Goal: Find specific page/section: Find specific page/section

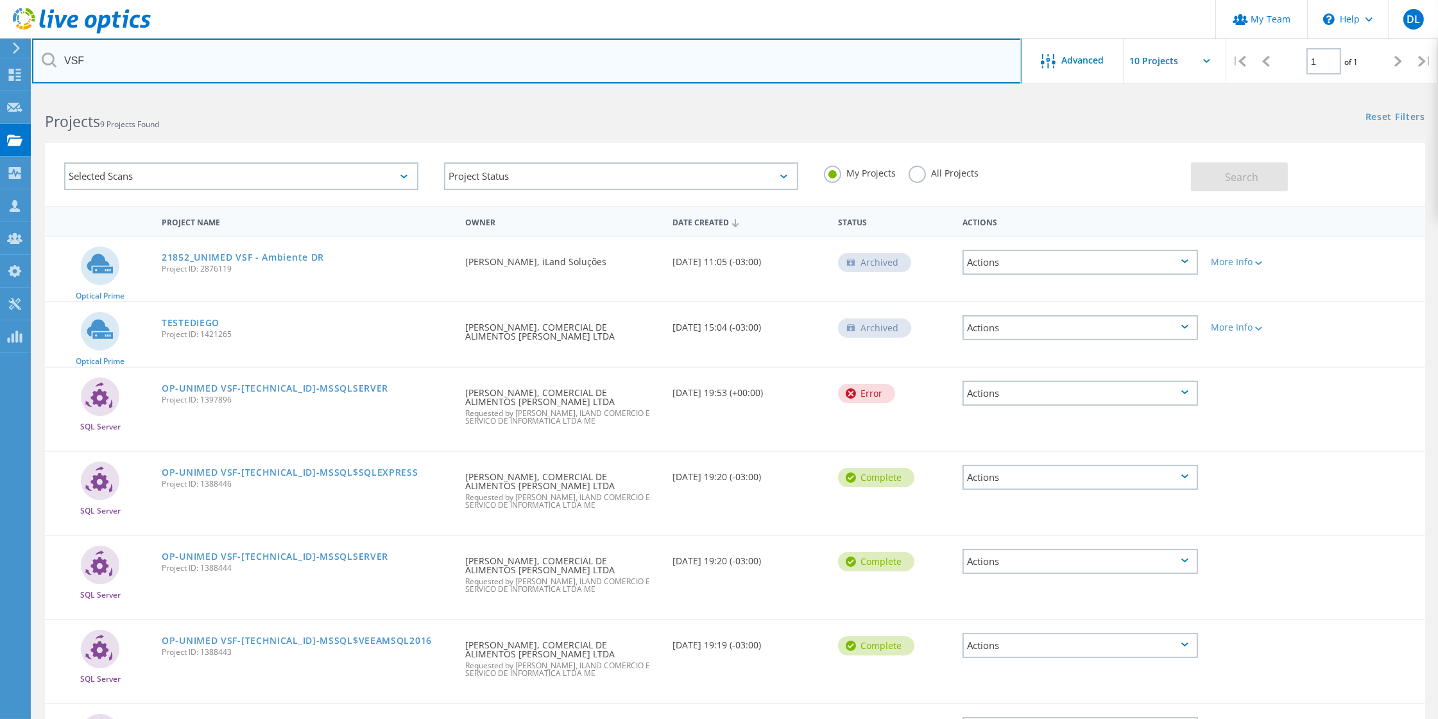
click at [101, 66] on input "VSF" at bounding box center [526, 61] width 989 height 45
click at [80, 61] on input "VSF" at bounding box center [526, 61] width 989 height 45
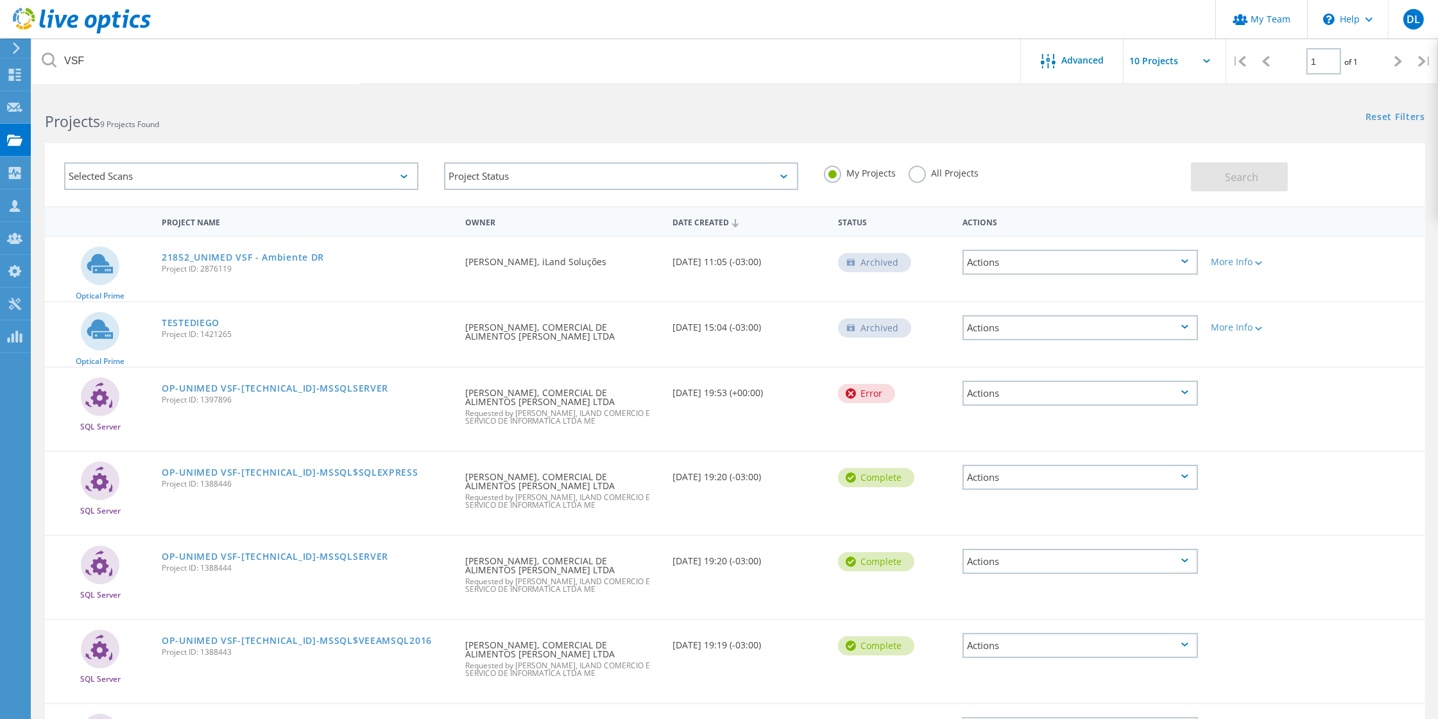
click at [118, 92] on html "My Team \n Help Explore Helpful Articles Contact Support DL Partner Team Admin …" at bounding box center [719, 503] width 1438 height 1006
click at [138, 98] on div "Projects 9 Projects Found" at bounding box center [383, 110] width 703 height 34
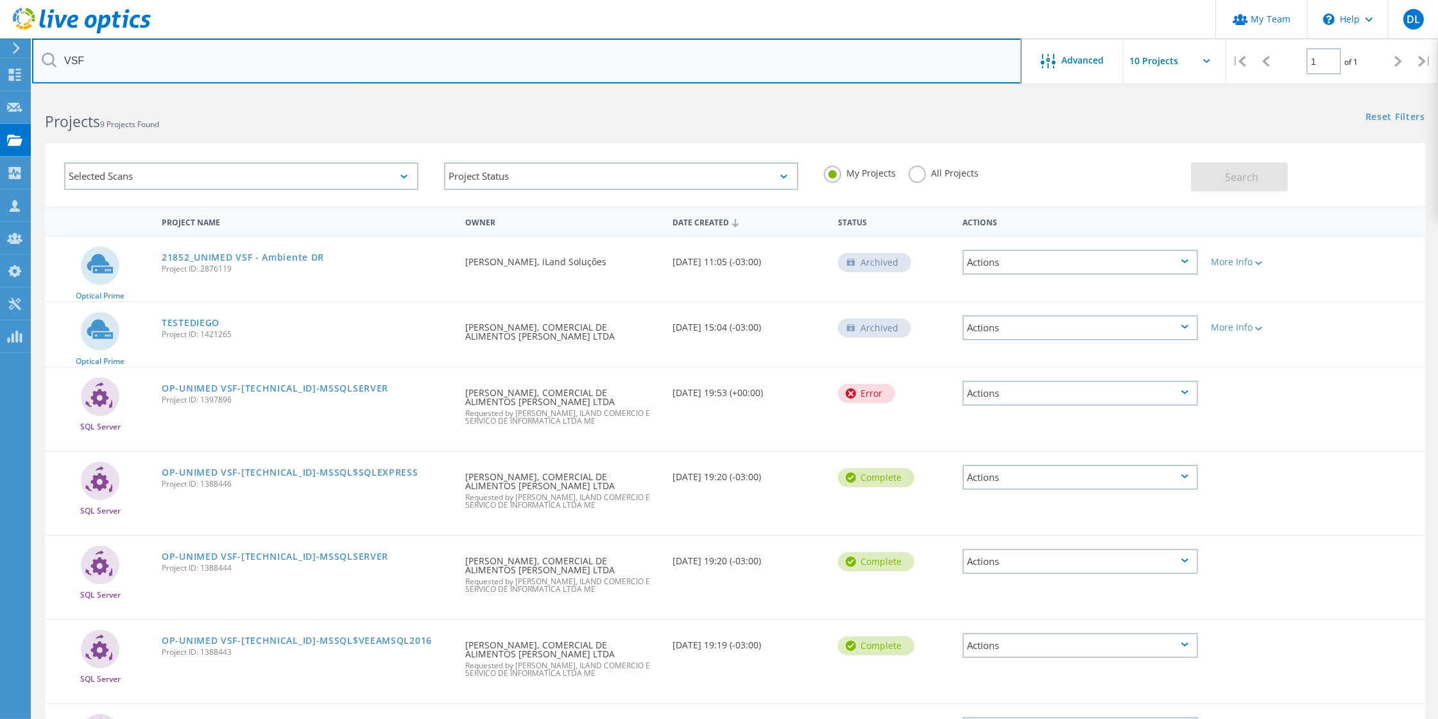
click at [90, 64] on input "VSF" at bounding box center [526, 61] width 989 height 45
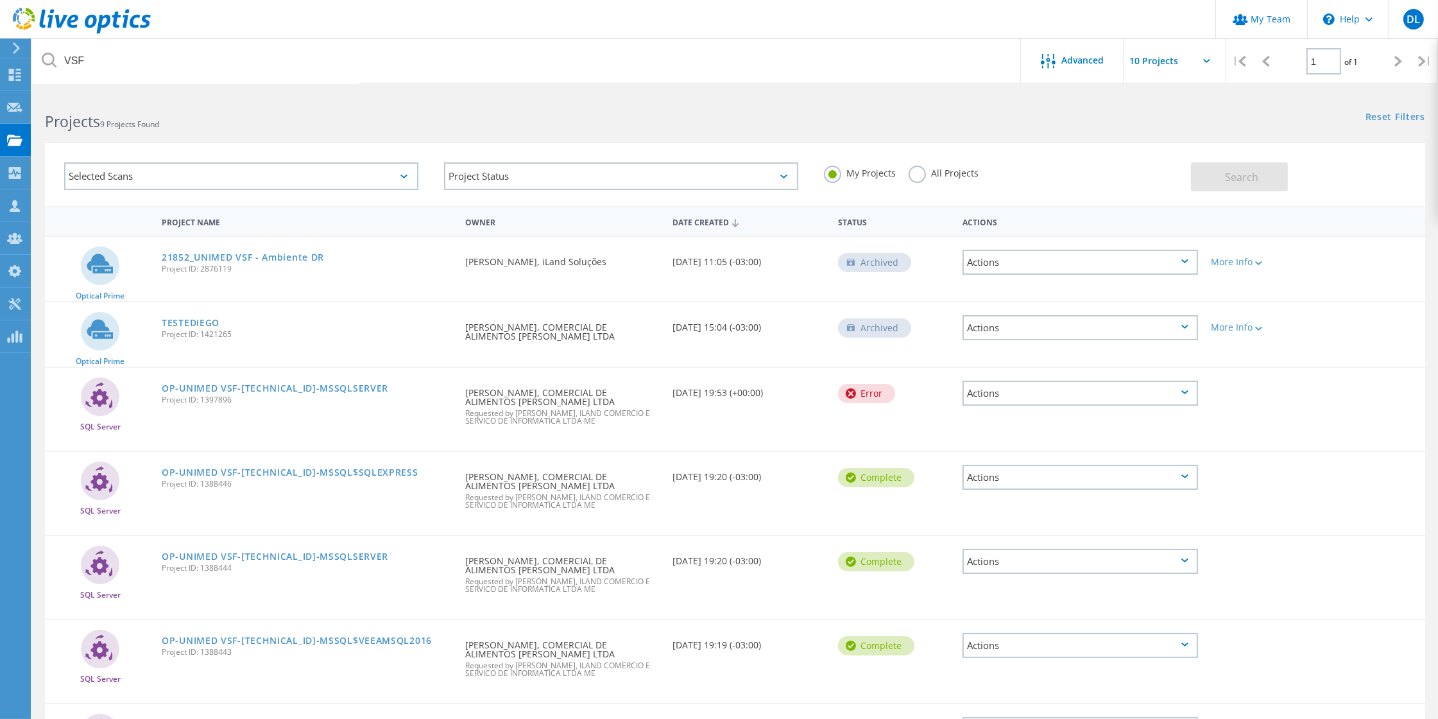
click at [243, 127] on h2 "Projects 9 Projects Found" at bounding box center [383, 121] width 677 height 21
click at [78, 123] on b "Projects" at bounding box center [72, 121] width 55 height 21
click at [233, 128] on h2 "Projects 9 Projects Found" at bounding box center [383, 121] width 677 height 21
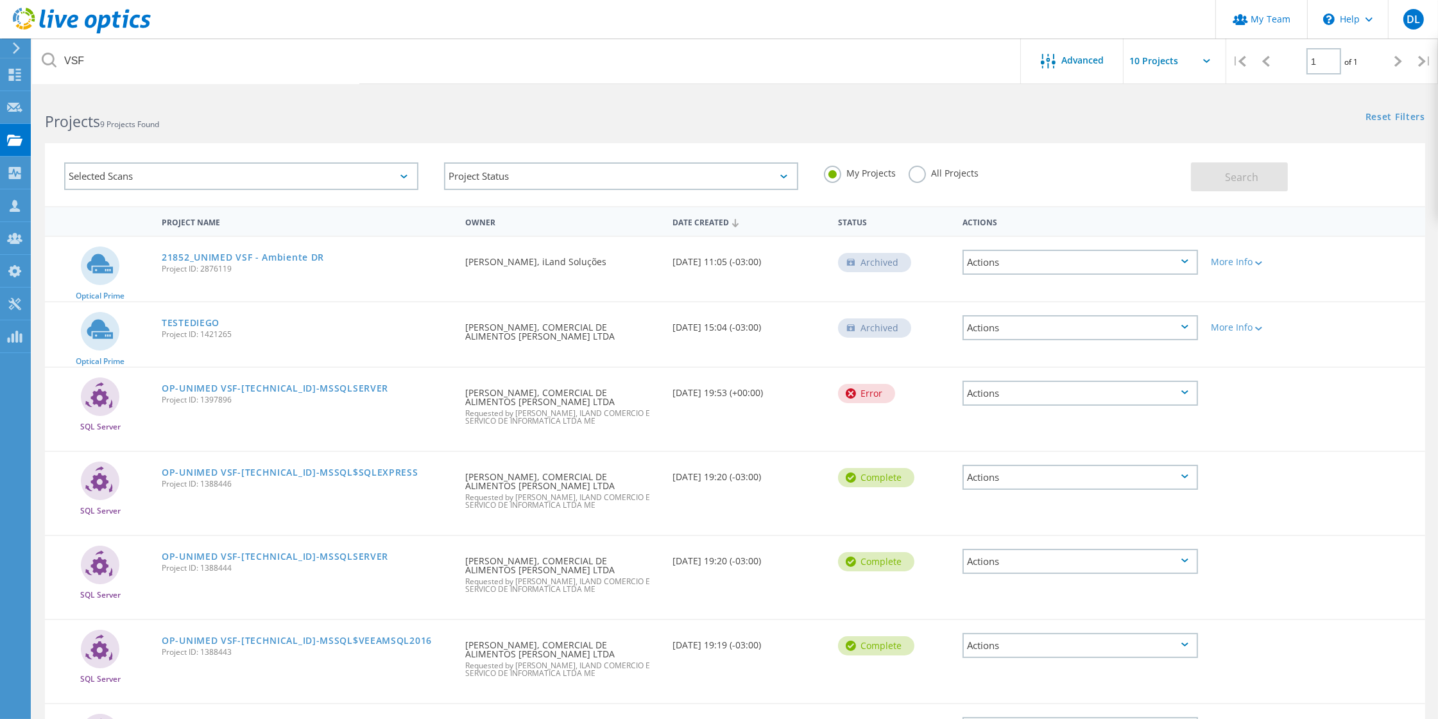
click at [66, 120] on b "Projects" at bounding box center [72, 121] width 55 height 21
drag, startPoint x: 66, startPoint y: 120, endPoint x: 161, endPoint y: 123, distance: 95.0
click at [161, 123] on h2 "Projects 9 Projects Found" at bounding box center [383, 121] width 677 height 21
click at [215, 128] on h2 "Projects 9 Projects Found" at bounding box center [383, 121] width 677 height 21
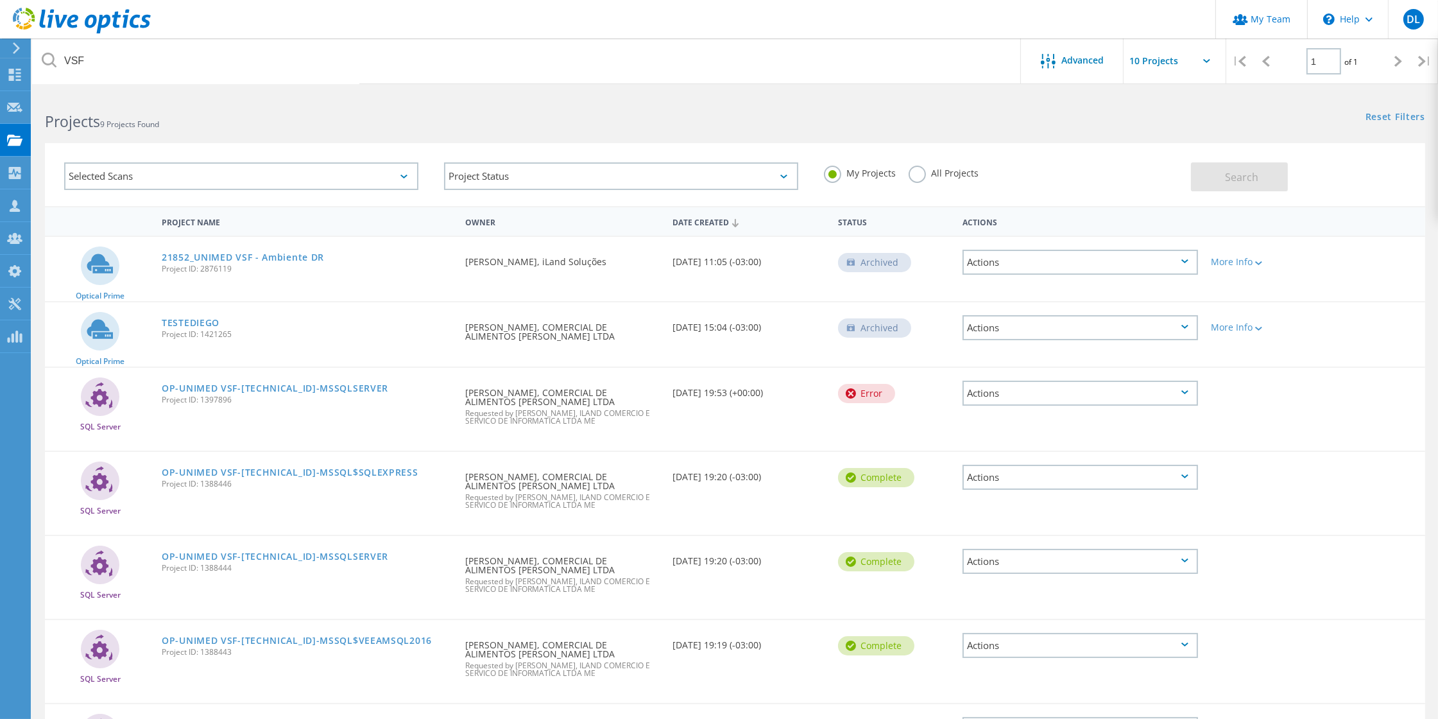
click at [168, 126] on h2 "Projects 9 Projects Found" at bounding box center [383, 121] width 677 height 21
click at [159, 126] on span "9 Projects Found" at bounding box center [129, 124] width 59 height 11
click at [91, 123] on b "Projects" at bounding box center [72, 121] width 55 height 21
click at [59, 119] on b "Projects" at bounding box center [72, 121] width 55 height 21
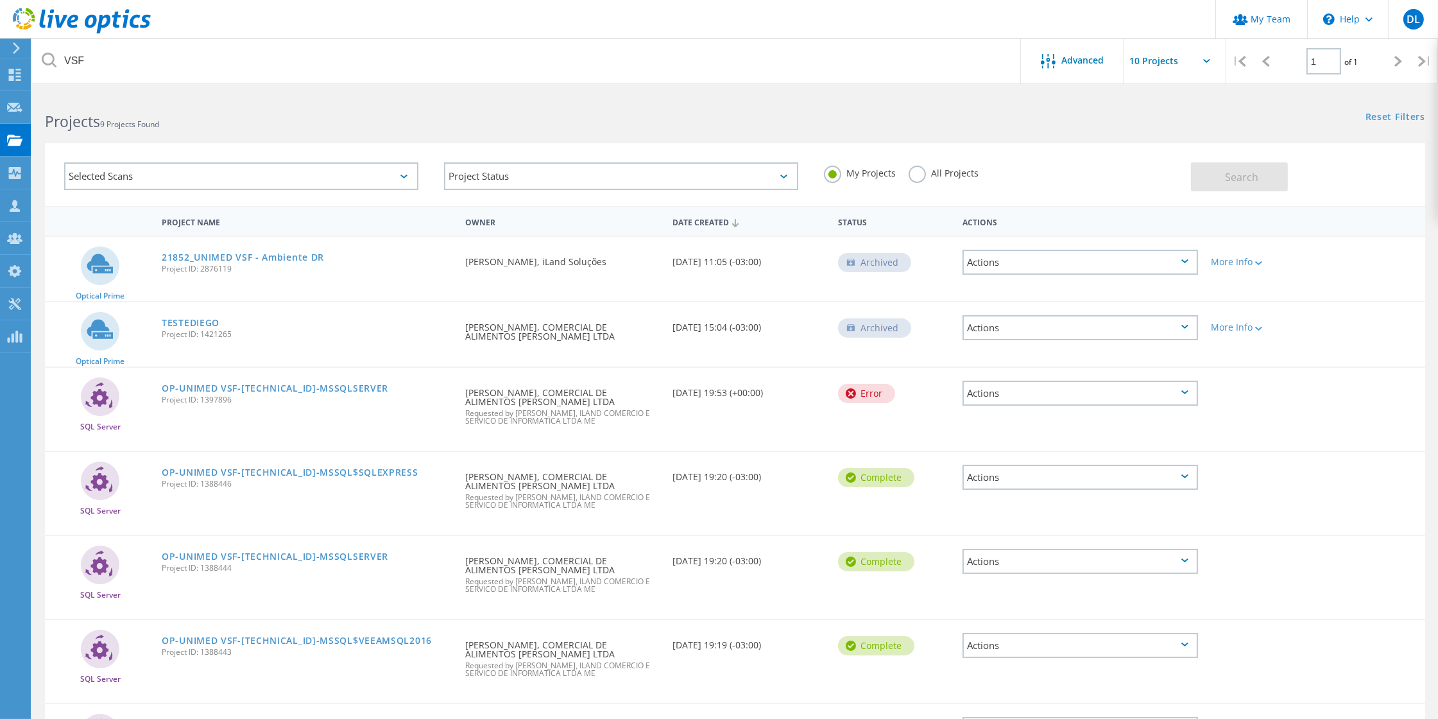
click at [48, 121] on b "Projects" at bounding box center [72, 121] width 55 height 21
drag, startPoint x: 48, startPoint y: 121, endPoint x: 157, endPoint y: 125, distance: 108.5
click at [157, 125] on h2 "Projects 9 Projects Found" at bounding box center [383, 121] width 677 height 21
click at [216, 129] on h2 "Projects 9 Projects Found" at bounding box center [383, 121] width 677 height 21
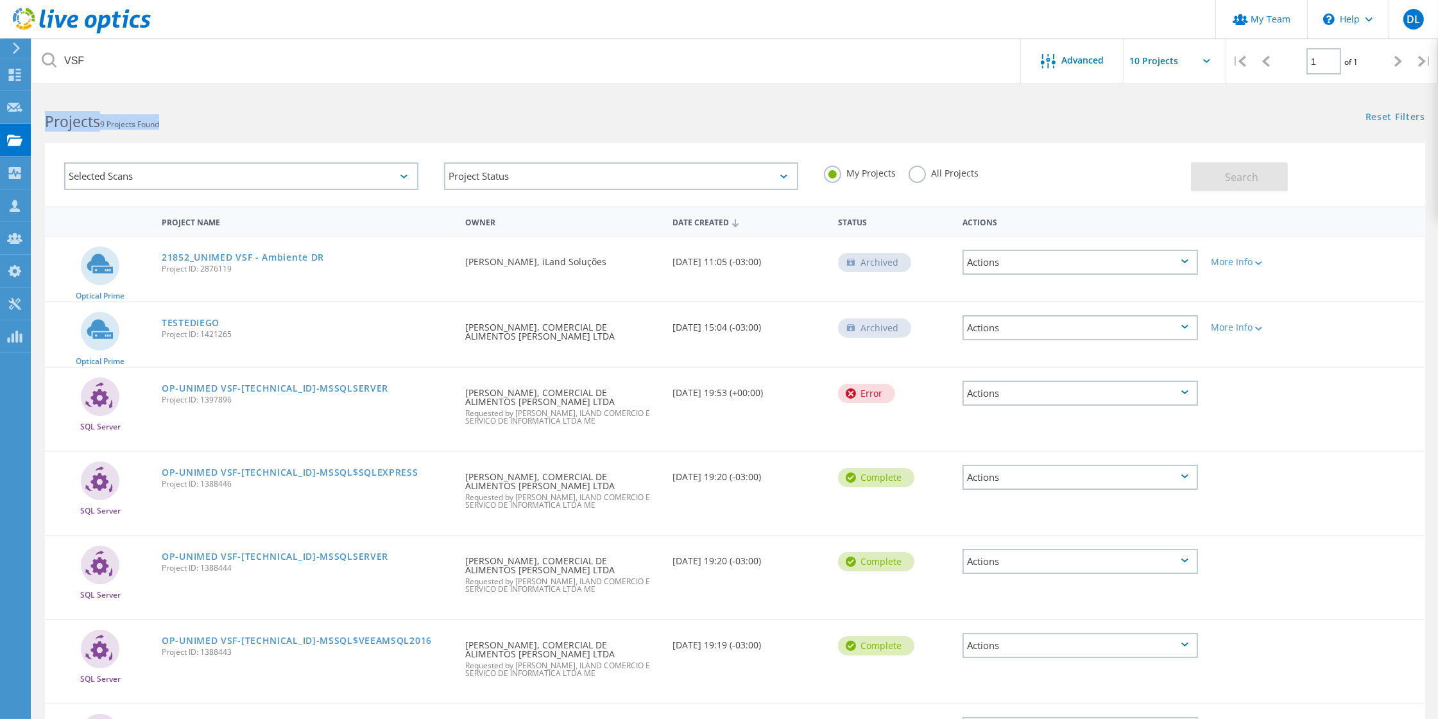
drag, startPoint x: 46, startPoint y: 122, endPoint x: 204, endPoint y: 123, distance: 157.9
click at [204, 123] on h2 "Projects 9 Projects Found" at bounding box center [383, 121] width 677 height 21
click at [208, 123] on h2 "Projects 9 Projects Found" at bounding box center [383, 121] width 677 height 21
drag, startPoint x: 169, startPoint y: 123, endPoint x: 46, endPoint y: 126, distance: 123.2
click at [46, 126] on h2 "Projects 9 Projects Found" at bounding box center [383, 121] width 677 height 21
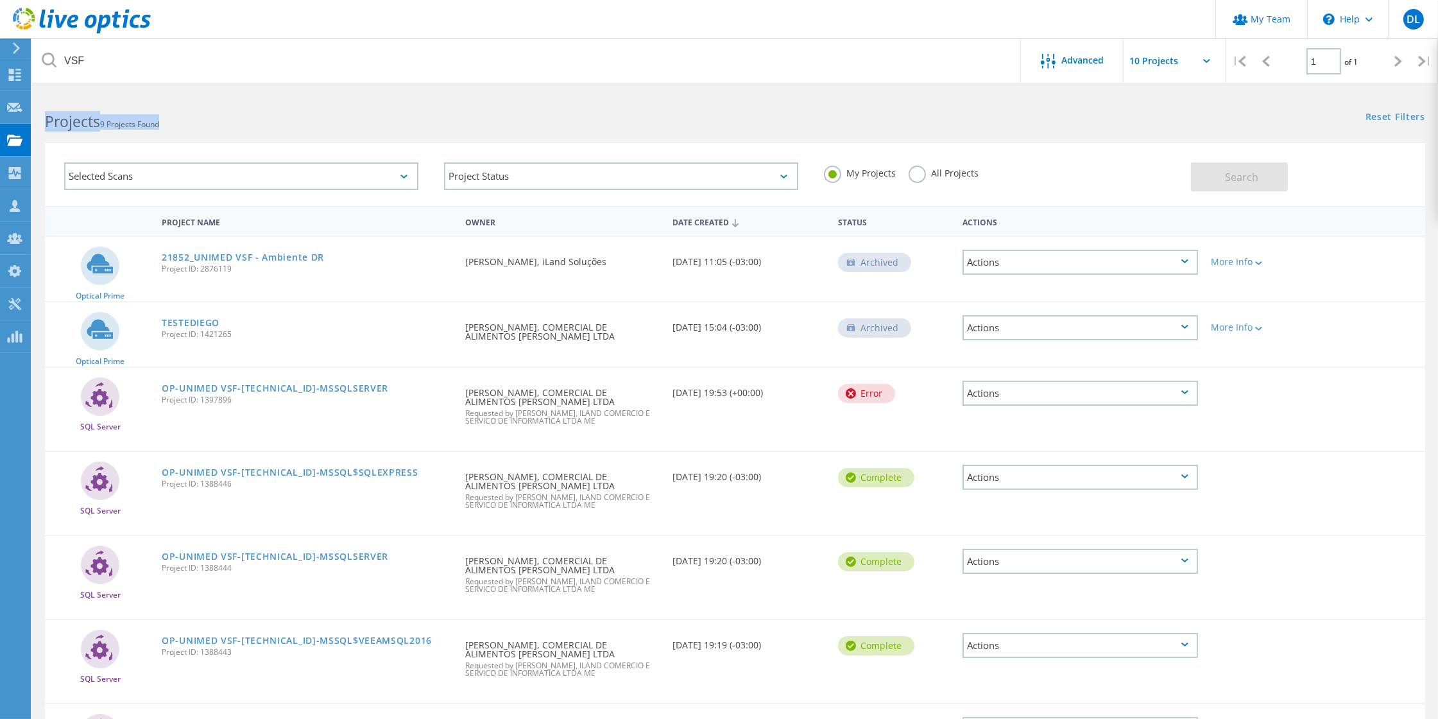
click at [57, 120] on b "Projects" at bounding box center [72, 121] width 55 height 21
drag, startPoint x: 46, startPoint y: 121, endPoint x: 201, endPoint y: 122, distance: 155.3
click at [201, 122] on h2 "Projects 9 Projects Found" at bounding box center [383, 121] width 677 height 21
click at [212, 126] on h2 "Projects 9 Projects Found" at bounding box center [383, 121] width 677 height 21
drag, startPoint x: 170, startPoint y: 122, endPoint x: 47, endPoint y: 124, distance: 122.6
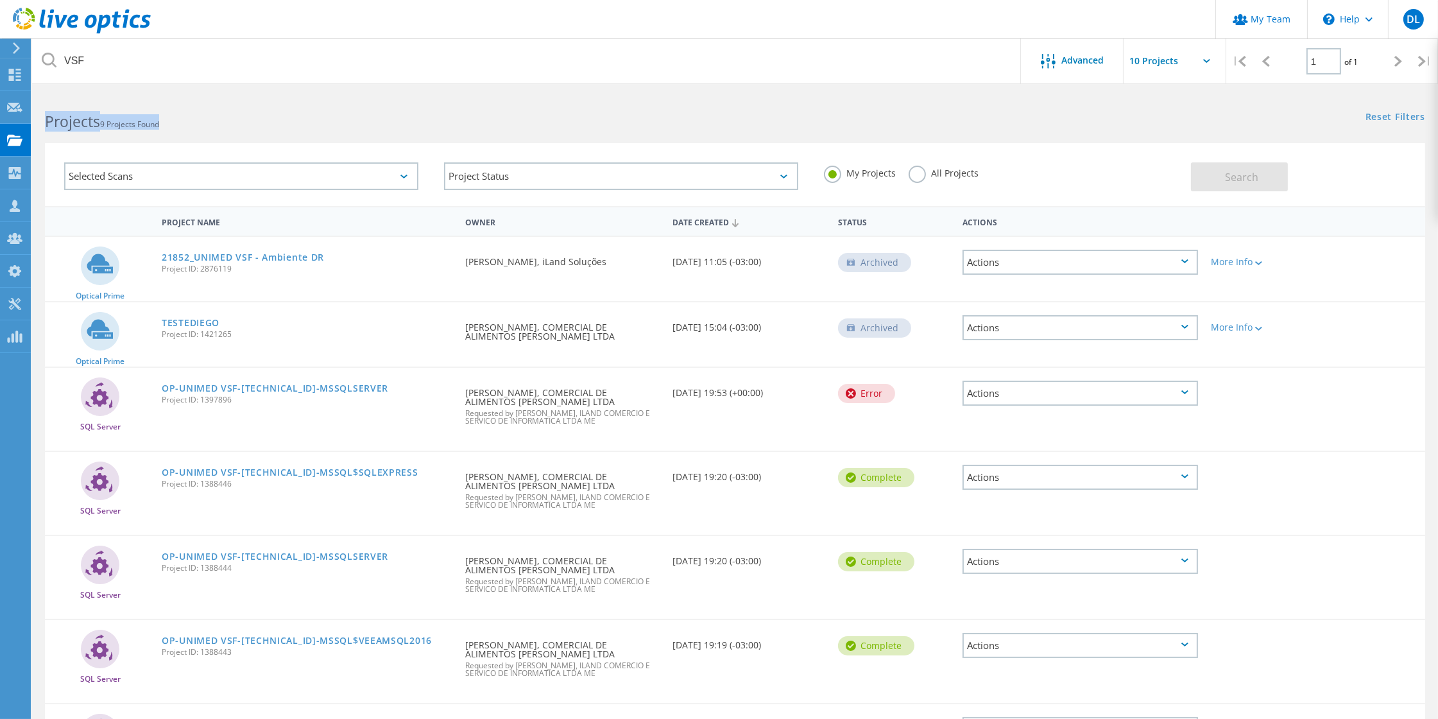
click at [47, 124] on h2 "Projects 9 Projects Found" at bounding box center [383, 121] width 677 height 21
click at [51, 123] on b "Projects" at bounding box center [72, 121] width 55 height 21
click at [49, 124] on b "Projects" at bounding box center [72, 121] width 55 height 21
click at [76, 124] on b "Projects" at bounding box center [72, 121] width 55 height 21
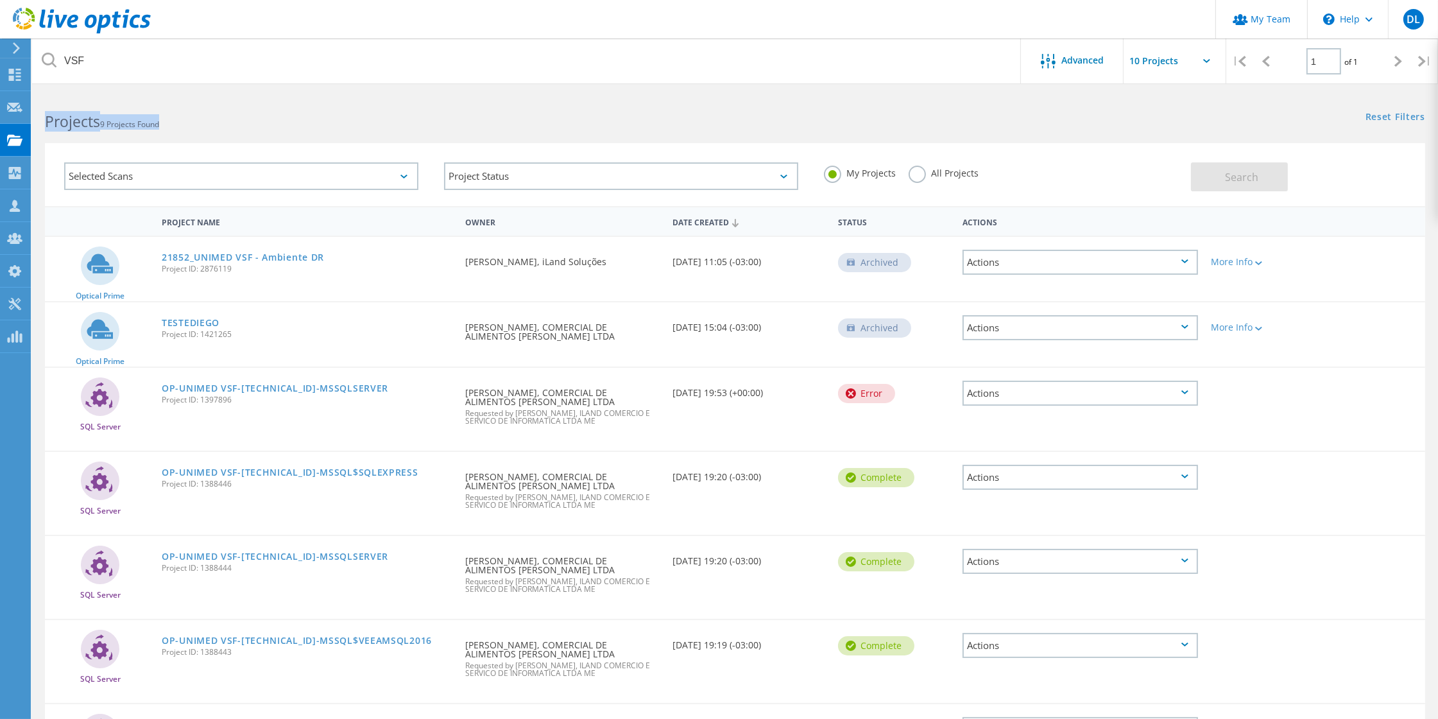
drag, startPoint x: 46, startPoint y: 122, endPoint x: 171, endPoint y: 124, distance: 125.2
click at [171, 124] on h2 "Projects 9 Projects Found" at bounding box center [383, 121] width 677 height 21
click at [173, 124] on h2 "Projects 9 Projects Found" at bounding box center [383, 121] width 677 height 21
drag, startPoint x: 167, startPoint y: 123, endPoint x: 47, endPoint y: 123, distance: 120.0
click at [47, 123] on h2 "Projects 9 Projects Found" at bounding box center [383, 121] width 677 height 21
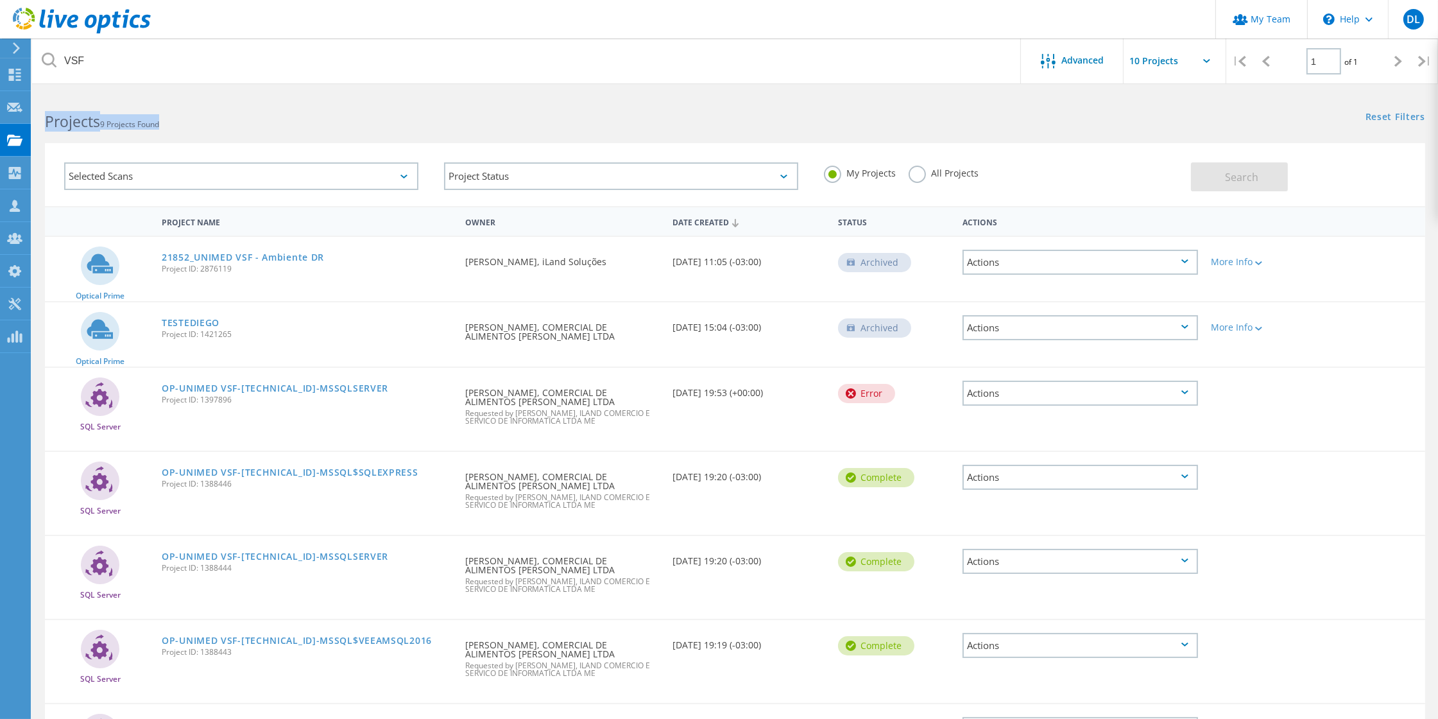
click at [52, 122] on b "Projects" at bounding box center [72, 121] width 55 height 21
drag, startPoint x: 46, startPoint y: 121, endPoint x: 178, endPoint y: 122, distance: 132.2
click at [178, 122] on h2 "Projects 9 Projects Found" at bounding box center [383, 121] width 677 height 21
click at [191, 123] on h2 "Projects 9 Projects Found" at bounding box center [383, 121] width 677 height 21
drag, startPoint x: 167, startPoint y: 123, endPoint x: 25, endPoint y: 119, distance: 142.5
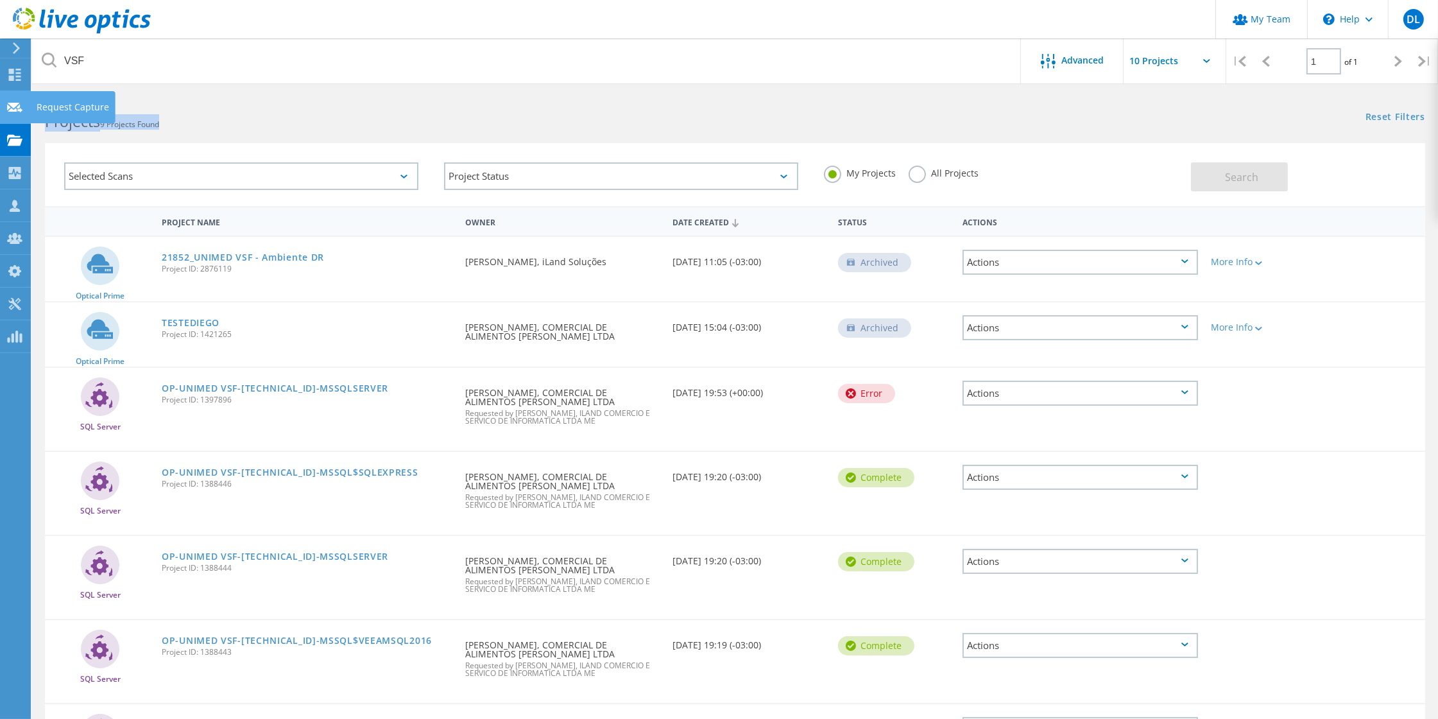
click at [25, 119] on div "My Team \n Help Explore Helpful Articles Contact Support DL Partner Team Admin …" at bounding box center [719, 549] width 1438 height 913
click at [71, 121] on b "Projects" at bounding box center [72, 121] width 55 height 21
drag, startPoint x: 46, startPoint y: 121, endPoint x: 169, endPoint y: 124, distance: 123.9
click at [169, 124] on h2 "Projects 9 Projects Found" at bounding box center [383, 121] width 677 height 21
click at [180, 124] on h2 "Projects 9 Projects Found" at bounding box center [383, 121] width 677 height 21
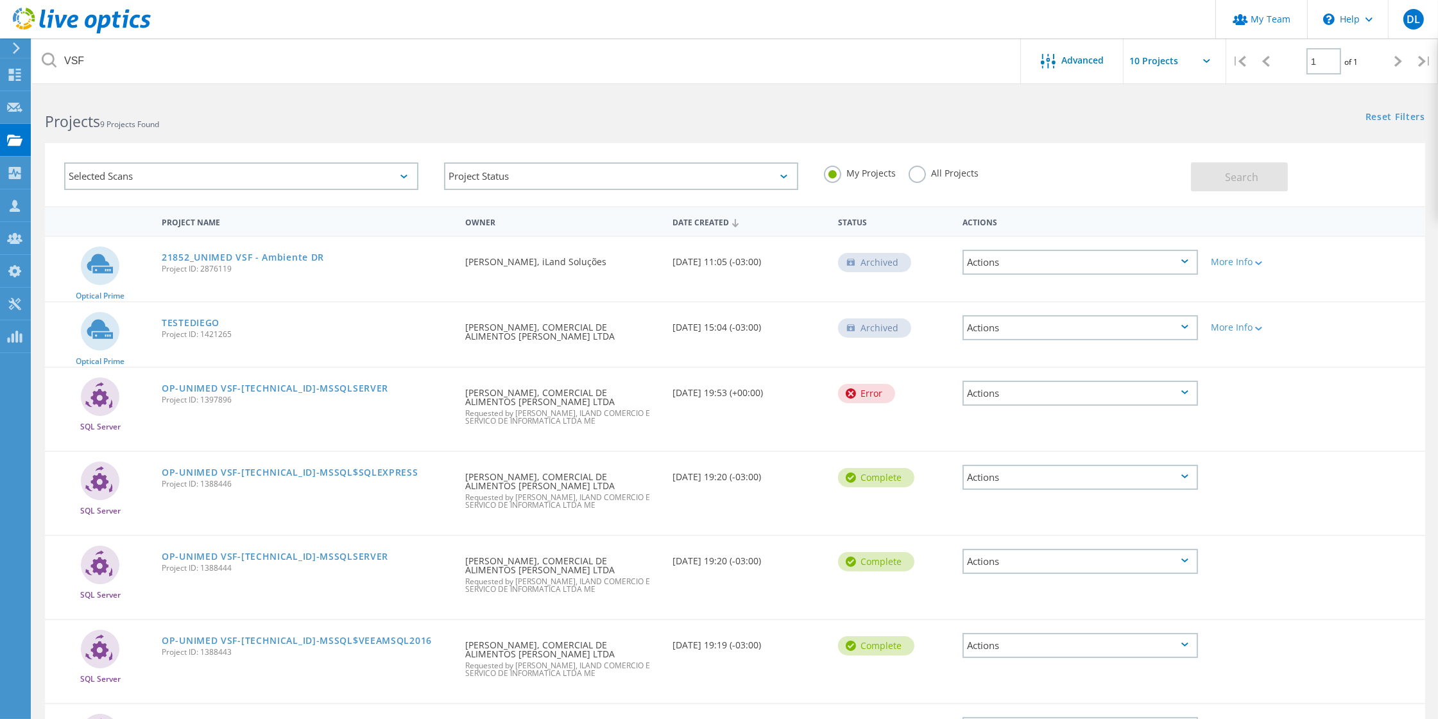
click at [159, 123] on span "9 Projects Found" at bounding box center [129, 124] width 59 height 11
drag, startPoint x: 163, startPoint y: 123, endPoint x: 49, endPoint y: 123, distance: 114.2
click at [49, 123] on h2 "Projects 9 Projects Found" at bounding box center [383, 121] width 677 height 21
click at [58, 123] on b "Projects" at bounding box center [72, 121] width 55 height 21
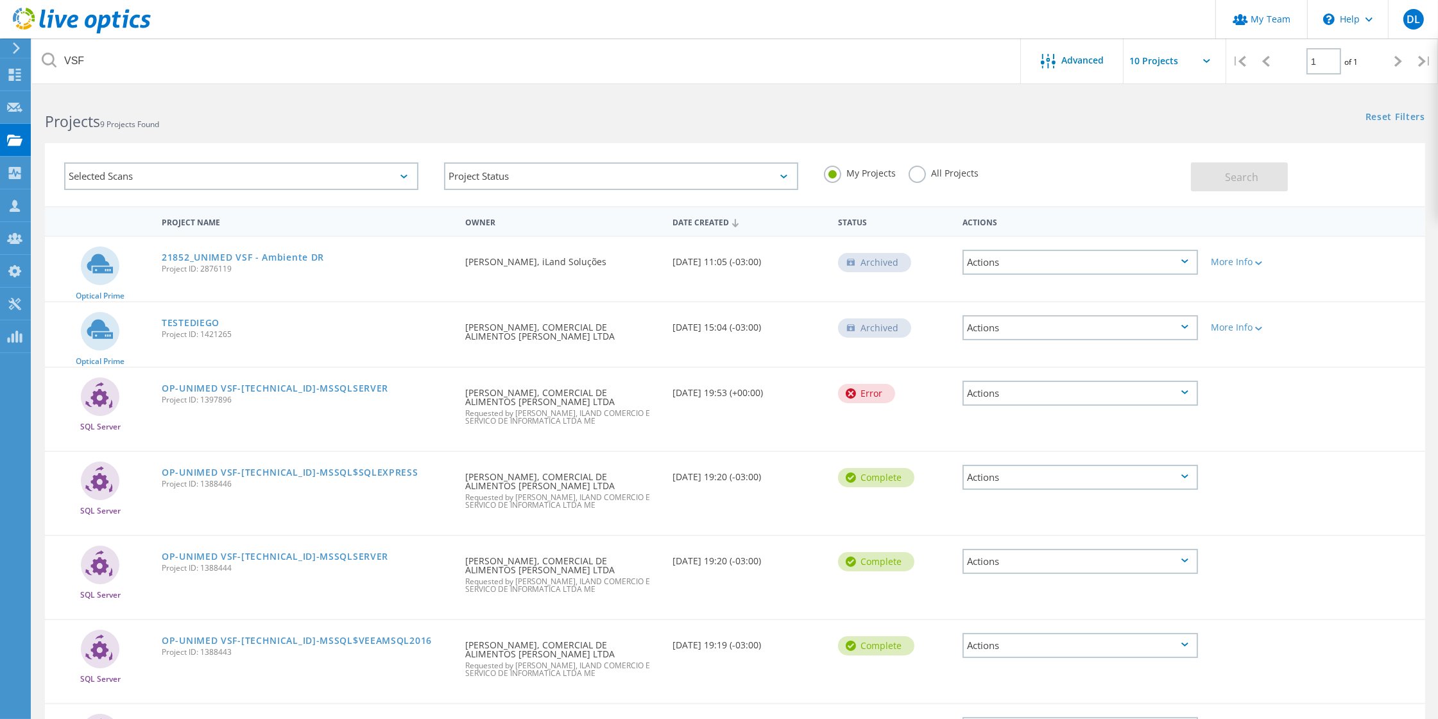
click at [58, 123] on b "Projects" at bounding box center [72, 121] width 55 height 21
drag, startPoint x: 58, startPoint y: 123, endPoint x: 152, endPoint y: 123, distance: 93.7
click at [152, 123] on h2 "Projects 9 Projects Found" at bounding box center [383, 121] width 677 height 21
click at [156, 123] on span "9 Projects Found" at bounding box center [129, 124] width 59 height 11
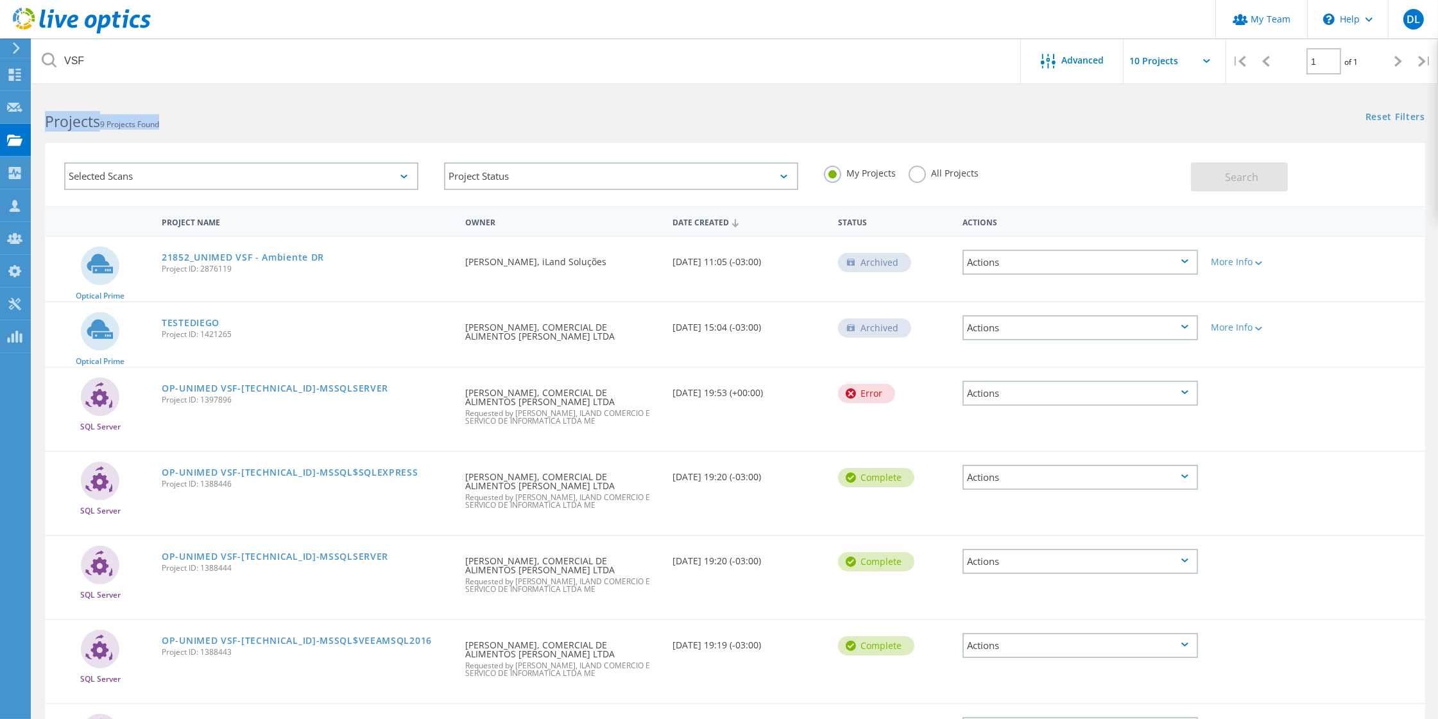
drag, startPoint x: 156, startPoint y: 123, endPoint x: 58, endPoint y: 120, distance: 98.2
click at [58, 120] on h2 "Projects 9 Projects Found" at bounding box center [383, 121] width 677 height 21
click at [56, 121] on b "Projects" at bounding box center [72, 121] width 55 height 21
drag, startPoint x: 56, startPoint y: 121, endPoint x: 135, endPoint y: 123, distance: 78.9
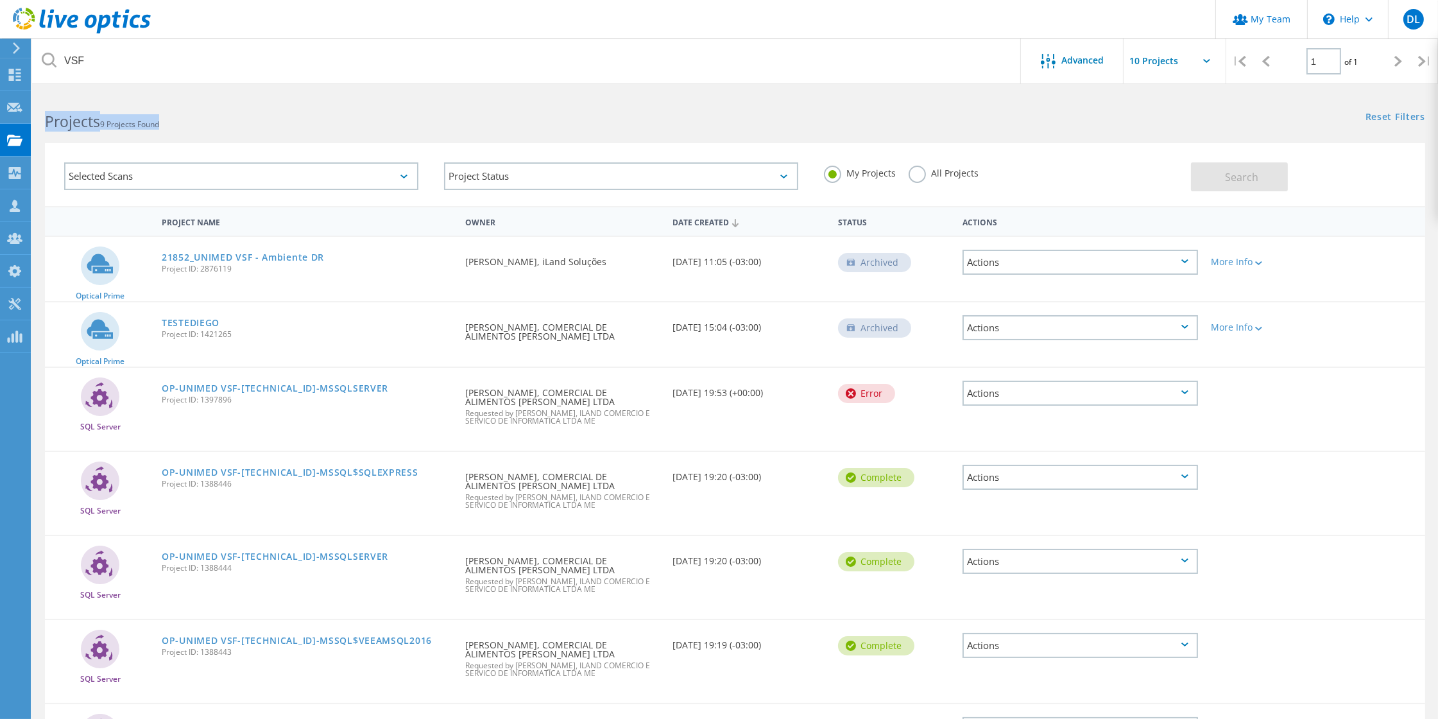
click at [135, 123] on h2 "Projects 9 Projects Found" at bounding box center [383, 121] width 677 height 21
click at [159, 126] on span "9 Projects Found" at bounding box center [129, 124] width 59 height 11
click at [159, 125] on span "9 Projects Found" at bounding box center [129, 124] width 59 height 11
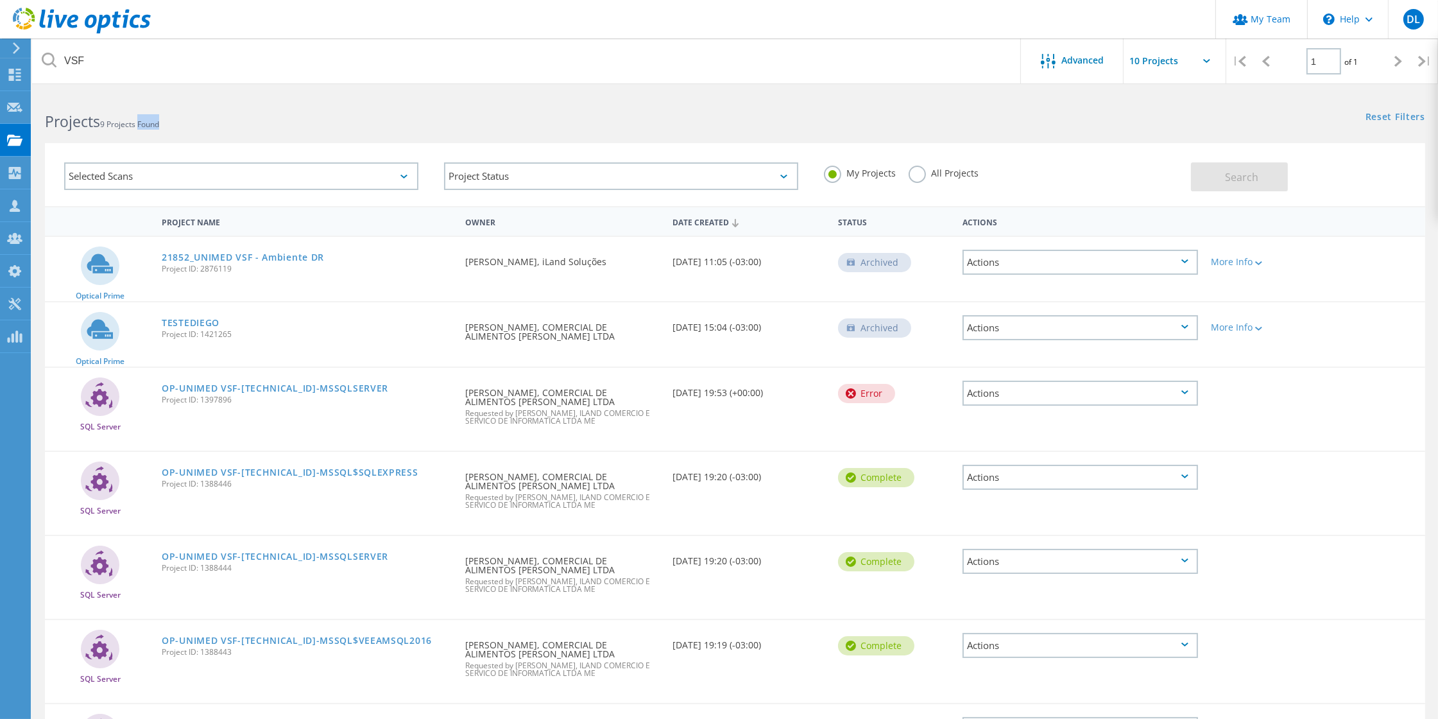
click at [159, 125] on span "9 Projects Found" at bounding box center [129, 124] width 59 height 11
click at [53, 125] on b "Projects" at bounding box center [72, 121] width 55 height 21
click at [44, 122] on div "Projects 9 Projects Found" at bounding box center [383, 110] width 703 height 34
drag, startPoint x: 46, startPoint y: 121, endPoint x: 172, endPoint y: 125, distance: 126.5
click at [172, 125] on h2 "Projects 9 Projects Found" at bounding box center [383, 121] width 677 height 21
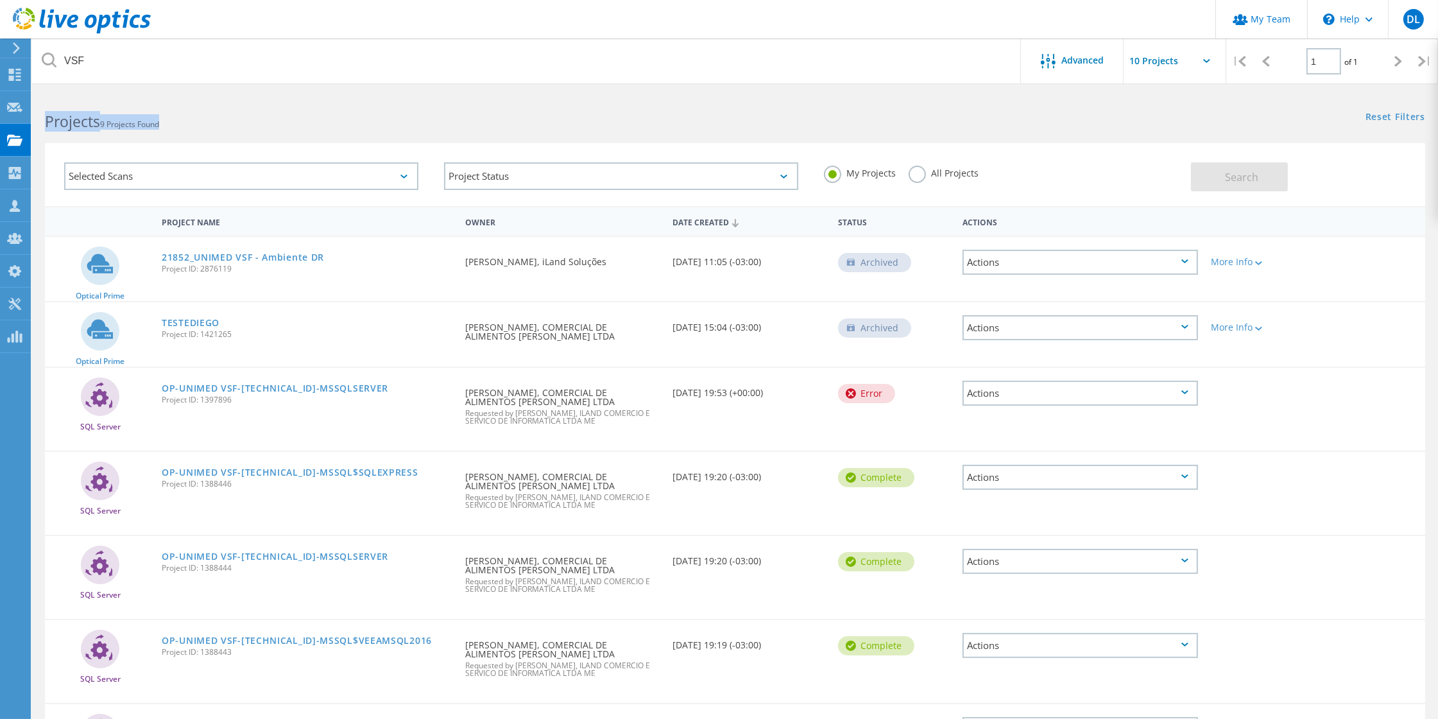
click at [172, 125] on h2 "Projects 9 Projects Found" at bounding box center [383, 121] width 677 height 21
click at [159, 124] on span "9 Projects Found" at bounding box center [129, 124] width 59 height 11
drag, startPoint x: 159, startPoint y: 124, endPoint x: 74, endPoint y: 125, distance: 85.3
click at [74, 125] on h2 "Projects 9 Projects Found" at bounding box center [383, 121] width 677 height 21
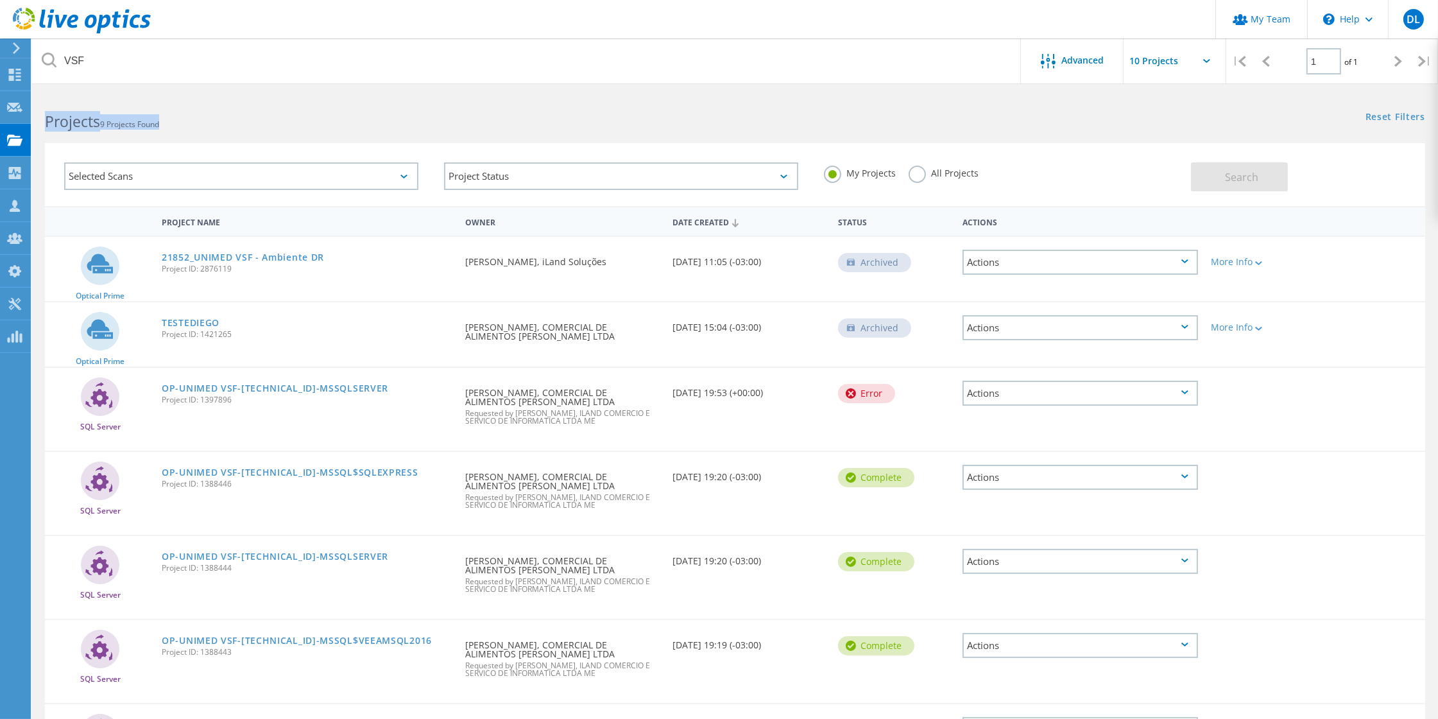
click at [57, 121] on b "Projects" at bounding box center [72, 121] width 55 height 21
drag, startPoint x: 57, startPoint y: 121, endPoint x: 117, endPoint y: 124, distance: 59.8
click at [122, 124] on h2 "Projects 9 Projects Found" at bounding box center [383, 121] width 677 height 21
click at [50, 121] on b "Projects" at bounding box center [72, 121] width 55 height 21
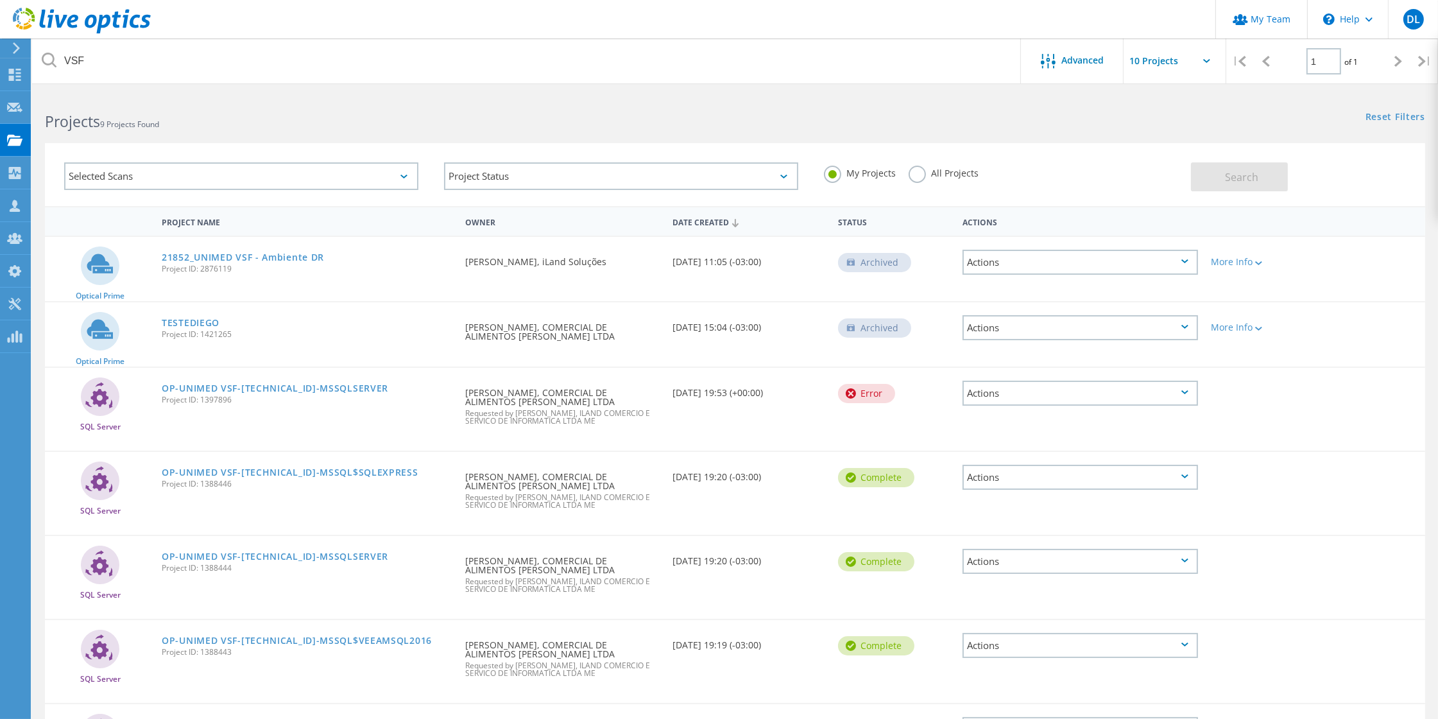
click at [50, 121] on b "Projects" at bounding box center [72, 121] width 55 height 21
drag, startPoint x: 50, startPoint y: 121, endPoint x: 159, endPoint y: 123, distance: 109.1
click at [159, 123] on h2 "Projects 9 Projects Found" at bounding box center [383, 121] width 677 height 21
click at [159, 123] on span "9 Projects Found" at bounding box center [129, 124] width 59 height 11
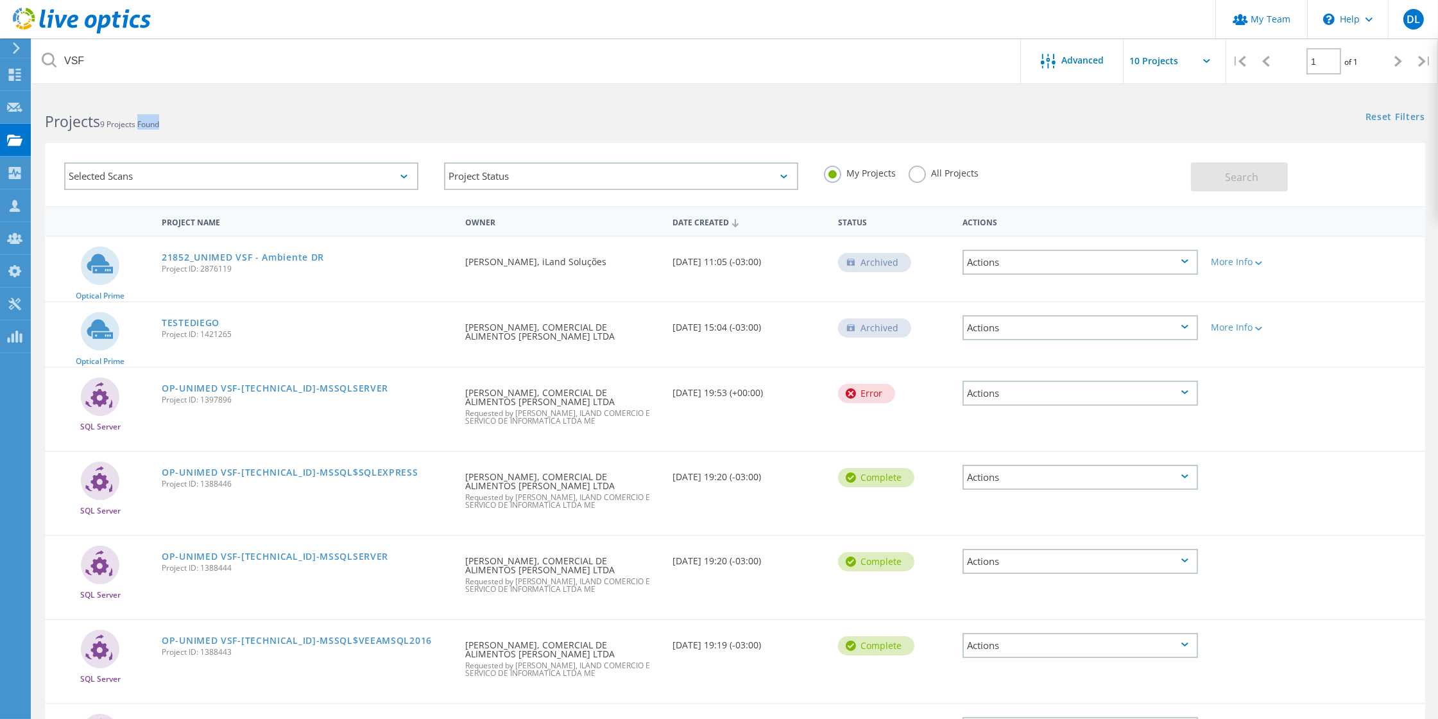
click at [159, 122] on span "9 Projects Found" at bounding box center [129, 124] width 59 height 11
click at [156, 122] on span "9 Projects Found" at bounding box center [129, 124] width 59 height 11
click at [159, 122] on span "9 Projects Found" at bounding box center [129, 124] width 59 height 11
click at [58, 119] on b "Projects" at bounding box center [72, 121] width 55 height 21
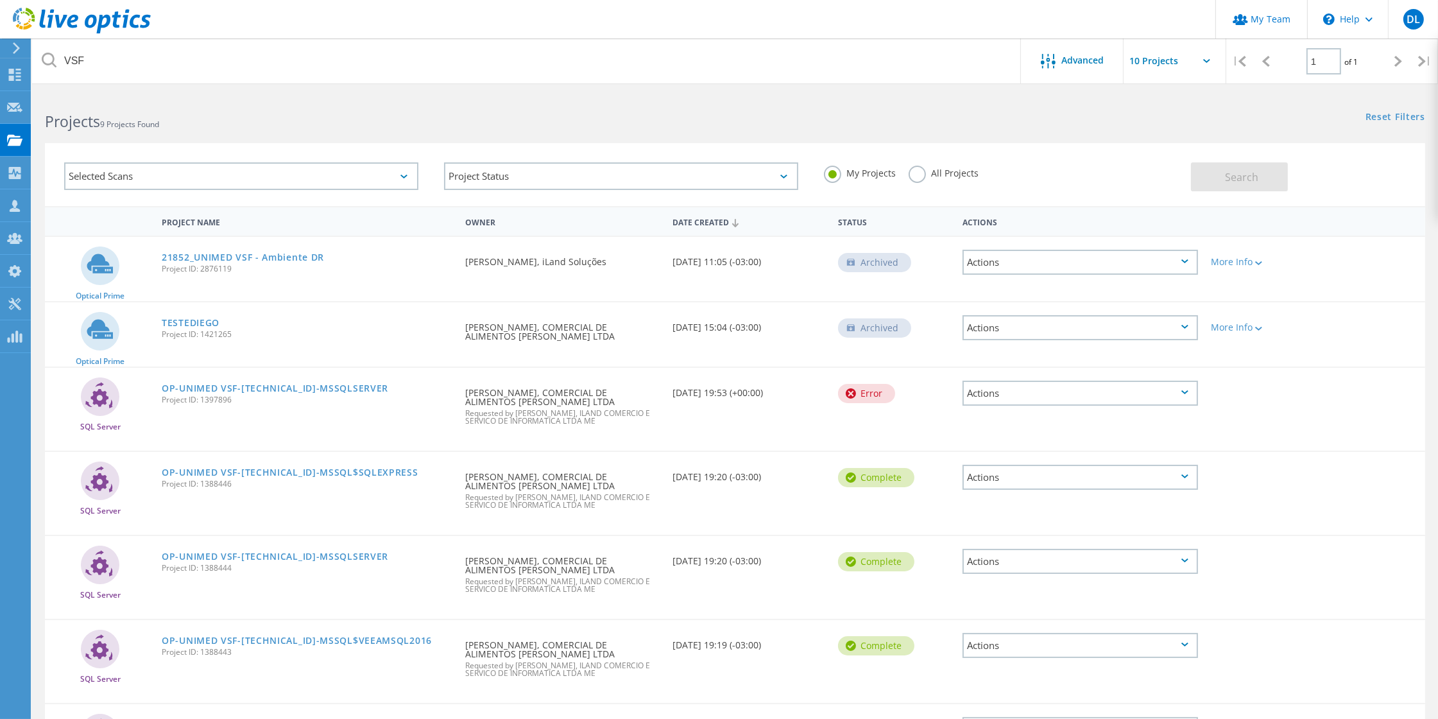
click at [48, 117] on b "Projects" at bounding box center [72, 121] width 55 height 21
click at [46, 118] on b "Projects" at bounding box center [72, 121] width 55 height 21
drag, startPoint x: 46, startPoint y: 118, endPoint x: 157, endPoint y: 123, distance: 111.7
click at [157, 123] on h2 "Projects 9 Projects Found" at bounding box center [383, 121] width 677 height 21
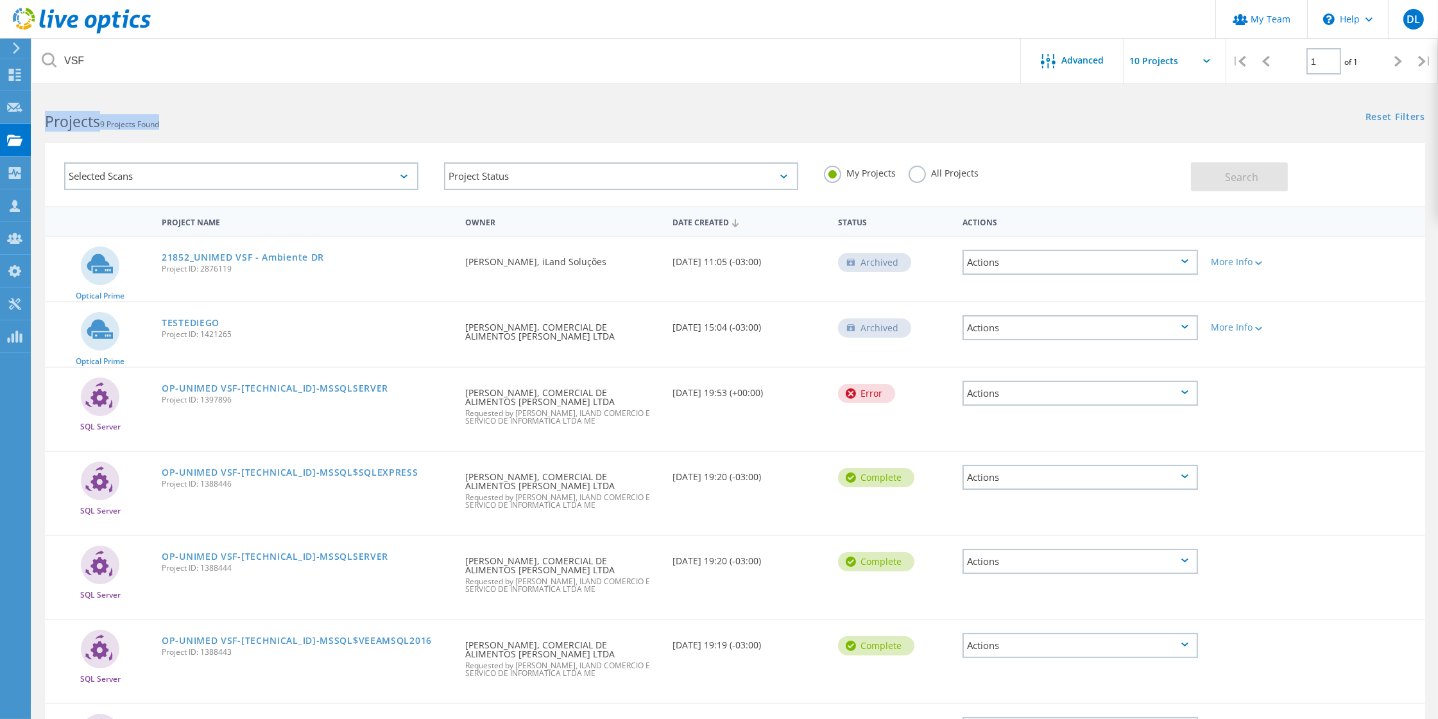
click at [157, 123] on span "9 Projects Found" at bounding box center [129, 124] width 59 height 11
drag, startPoint x: 157, startPoint y: 123, endPoint x: 70, endPoint y: 123, distance: 87.3
click at [89, 125] on h2 "Projects 9 Projects Found" at bounding box center [383, 121] width 677 height 21
click at [70, 123] on b "Projects" at bounding box center [72, 121] width 55 height 21
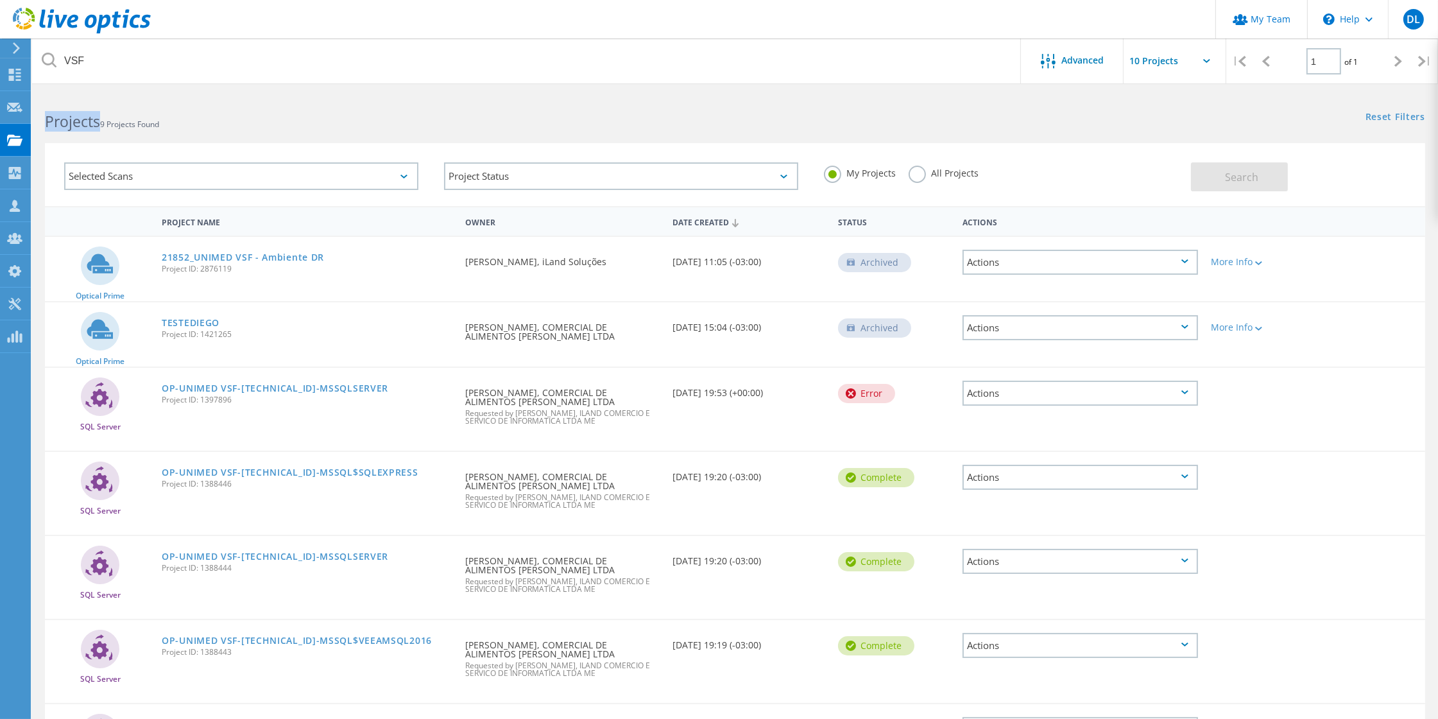
click at [70, 123] on b "Projects" at bounding box center [72, 121] width 55 height 21
drag, startPoint x: 70, startPoint y: 123, endPoint x: 153, endPoint y: 124, distance: 83.4
click at [153, 124] on h2 "Projects 9 Projects Found" at bounding box center [383, 121] width 677 height 21
click at [153, 124] on span "9 Projects Found" at bounding box center [129, 124] width 59 height 11
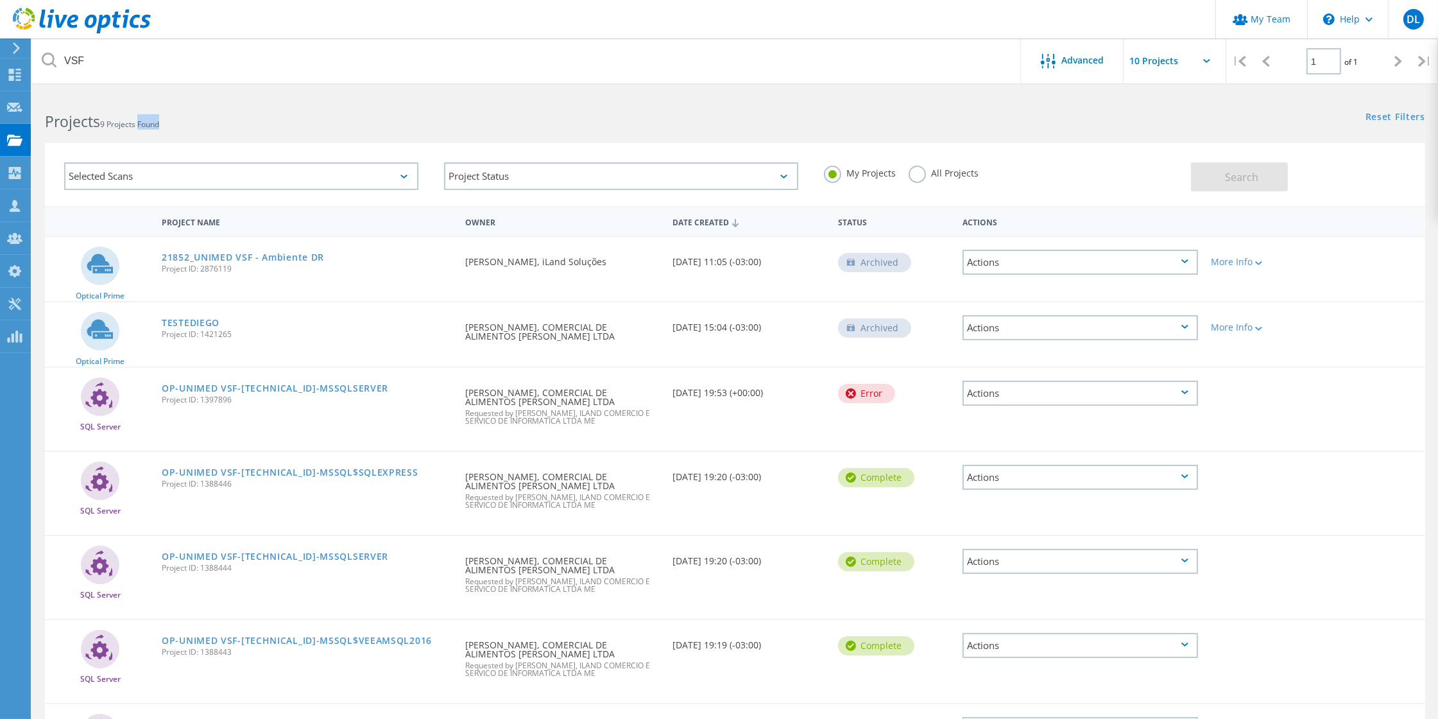
click at [153, 124] on span "9 Projects Found" at bounding box center [129, 124] width 59 height 11
click at [153, 123] on span "9 Projects Found" at bounding box center [129, 124] width 59 height 11
drag, startPoint x: 153, startPoint y: 123, endPoint x: 57, endPoint y: 124, distance: 95.6
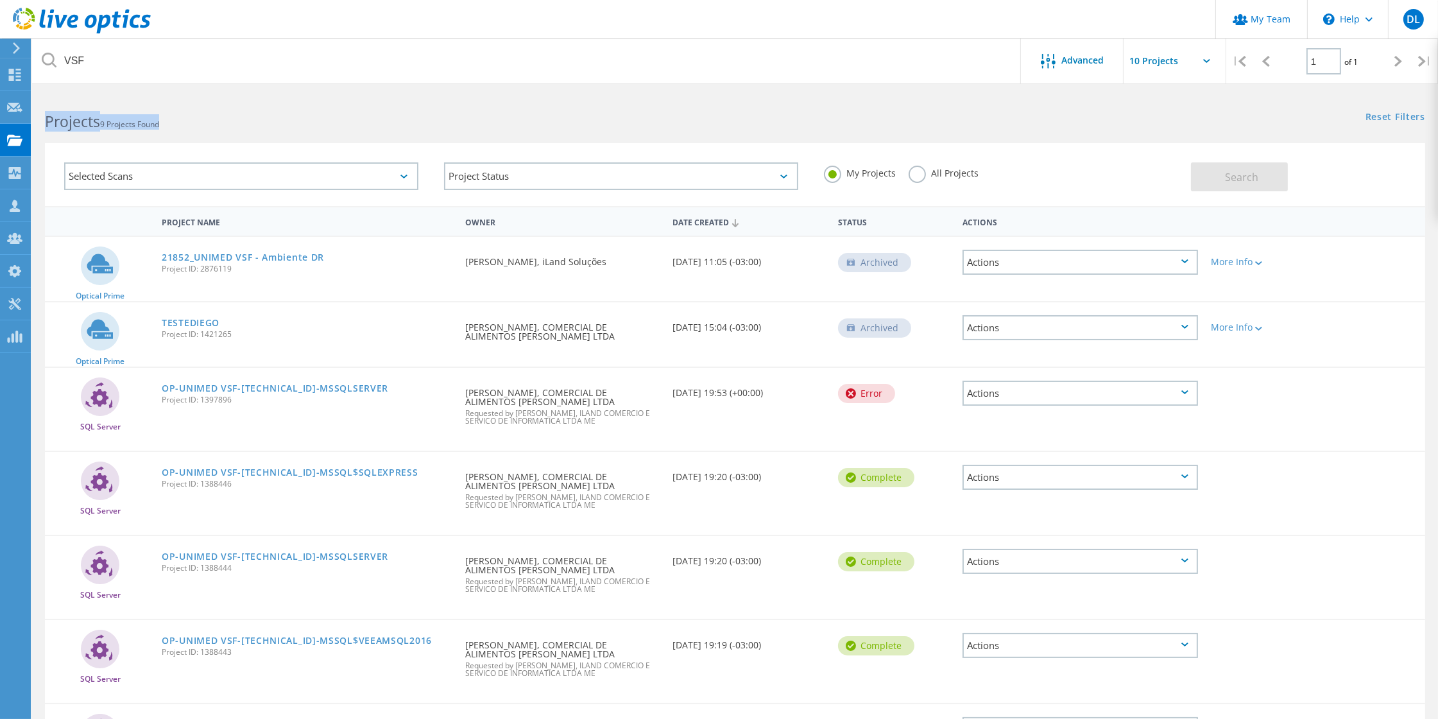
click at [57, 124] on h2 "Projects 9 Projects Found" at bounding box center [383, 121] width 677 height 21
click at [57, 124] on b "Projects" at bounding box center [72, 121] width 55 height 21
drag, startPoint x: 57, startPoint y: 124, endPoint x: 174, endPoint y: 126, distance: 116.8
click at [174, 126] on h2 "Projects 9 Projects Found" at bounding box center [383, 121] width 677 height 21
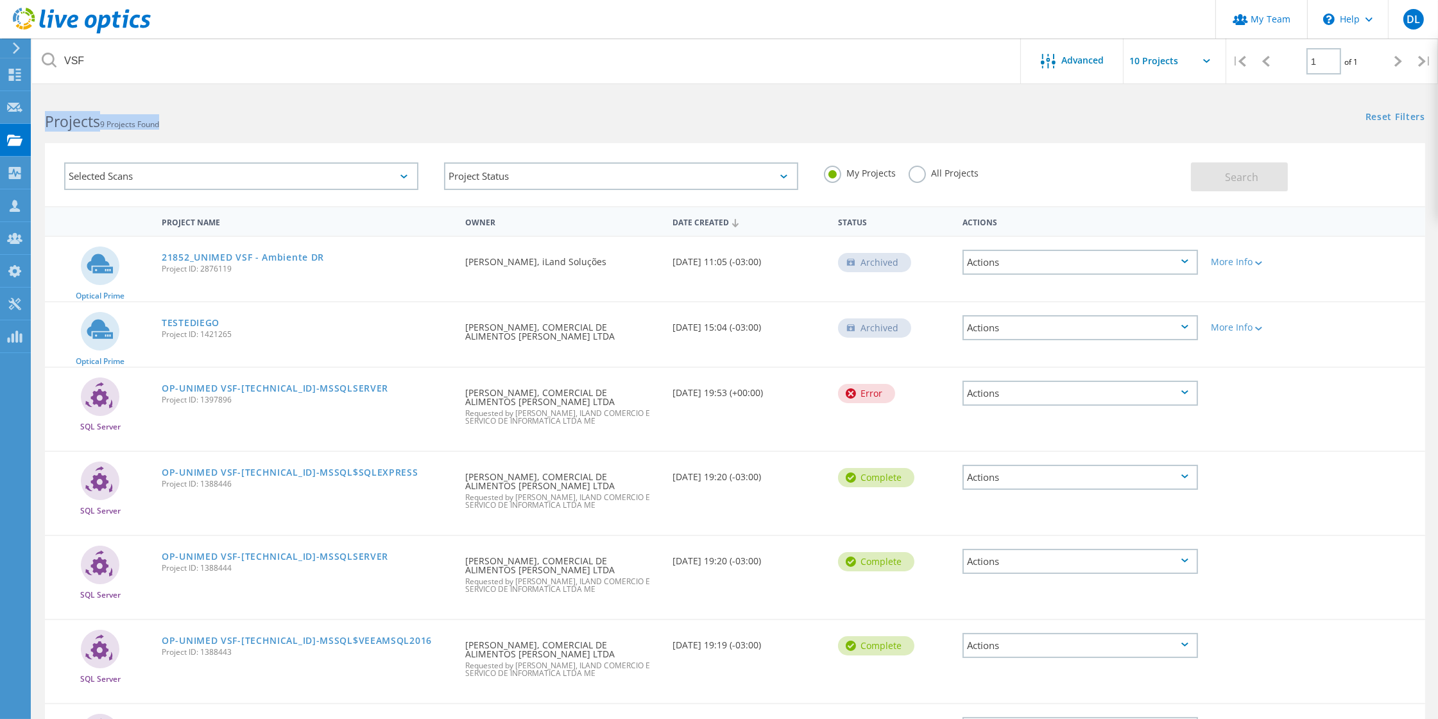
click at [151, 124] on span "9 Projects Found" at bounding box center [129, 124] width 59 height 11
drag, startPoint x: 151, startPoint y: 124, endPoint x: 46, endPoint y: 122, distance: 105.9
click at [46, 122] on h2 "Projects 9 Projects Found" at bounding box center [383, 121] width 677 height 21
click at [50, 121] on b "Projects" at bounding box center [72, 121] width 55 height 21
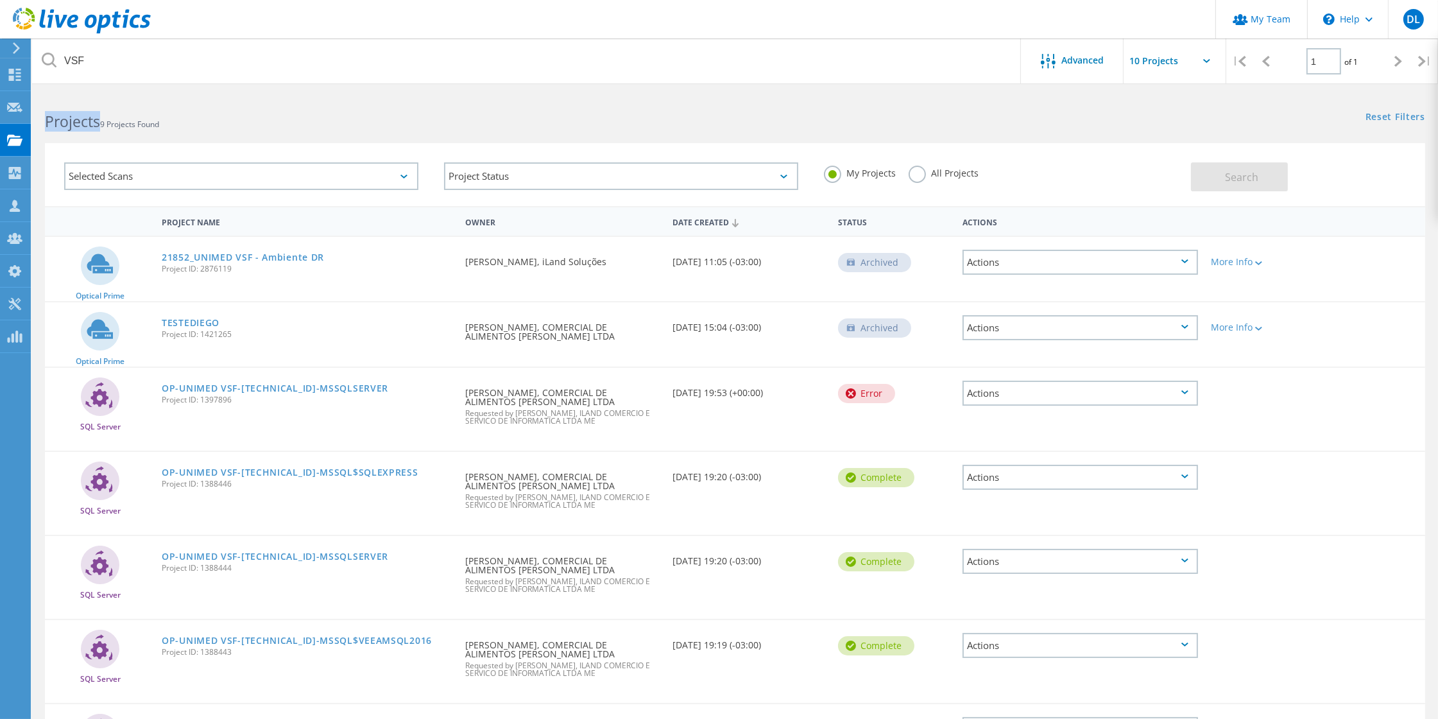
click at [50, 121] on b "Projects" at bounding box center [72, 121] width 55 height 21
drag, startPoint x: 50, startPoint y: 121, endPoint x: 149, endPoint y: 124, distance: 98.9
click at [149, 124] on h2 "Projects 9 Projects Found" at bounding box center [383, 121] width 677 height 21
click at [151, 123] on span "9 Projects Found" at bounding box center [129, 124] width 59 height 11
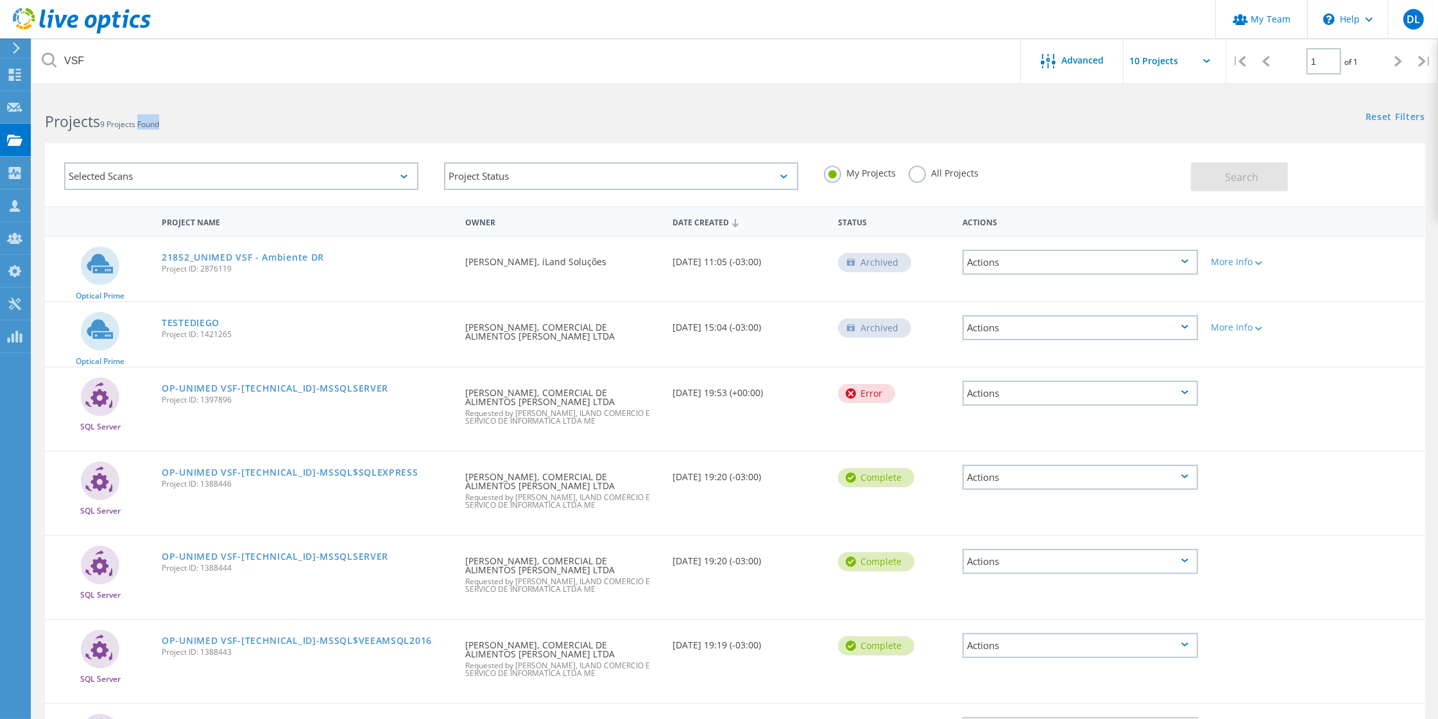
click at [64, 123] on b "Projects" at bounding box center [72, 121] width 55 height 21
click at [49, 121] on b "Projects" at bounding box center [72, 121] width 55 height 21
click at [57, 120] on b "Projects" at bounding box center [72, 121] width 55 height 21
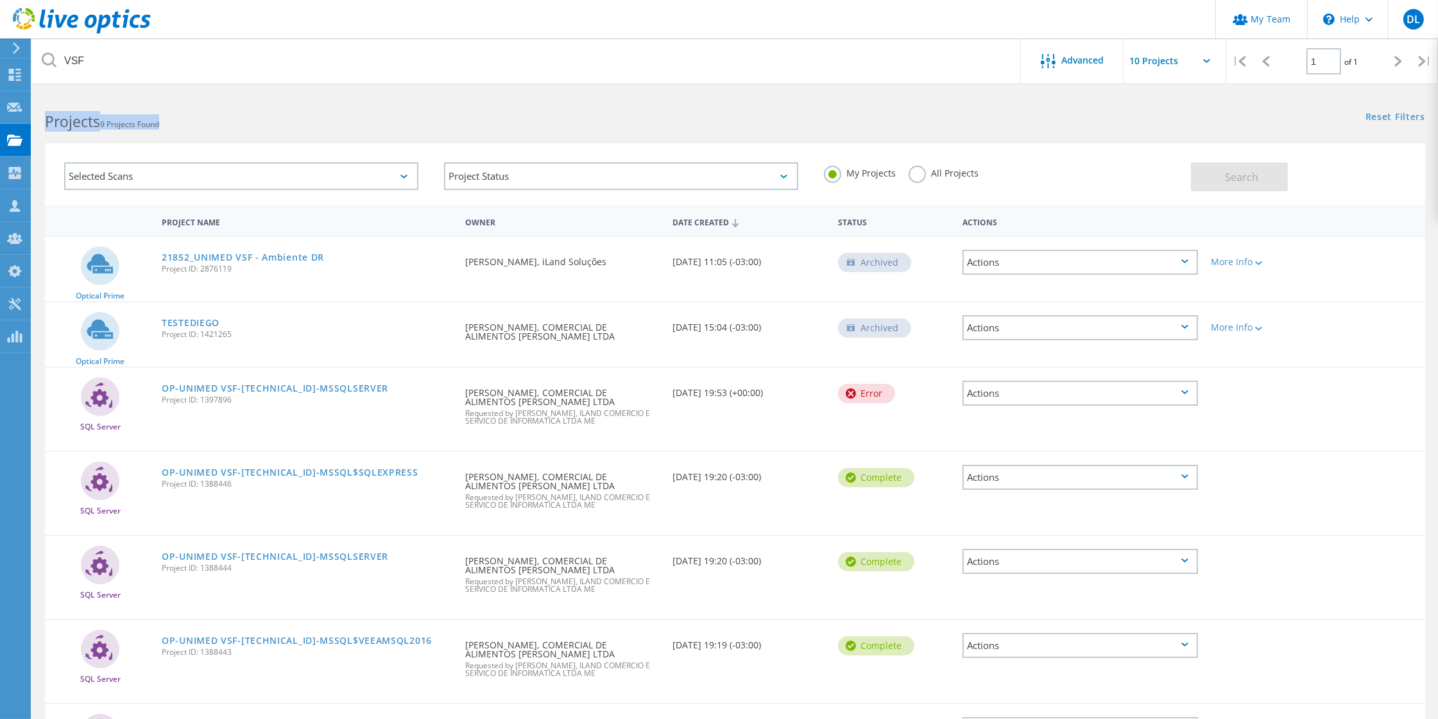
drag, startPoint x: 57, startPoint y: 120, endPoint x: 141, endPoint y: 124, distance: 83.5
click at [141, 124] on h2 "Projects 9 Projects Found" at bounding box center [383, 121] width 677 height 21
click at [148, 123] on span "9 Projects Found" at bounding box center [129, 124] width 59 height 11
drag, startPoint x: 148, startPoint y: 123, endPoint x: 58, endPoint y: 126, distance: 89.9
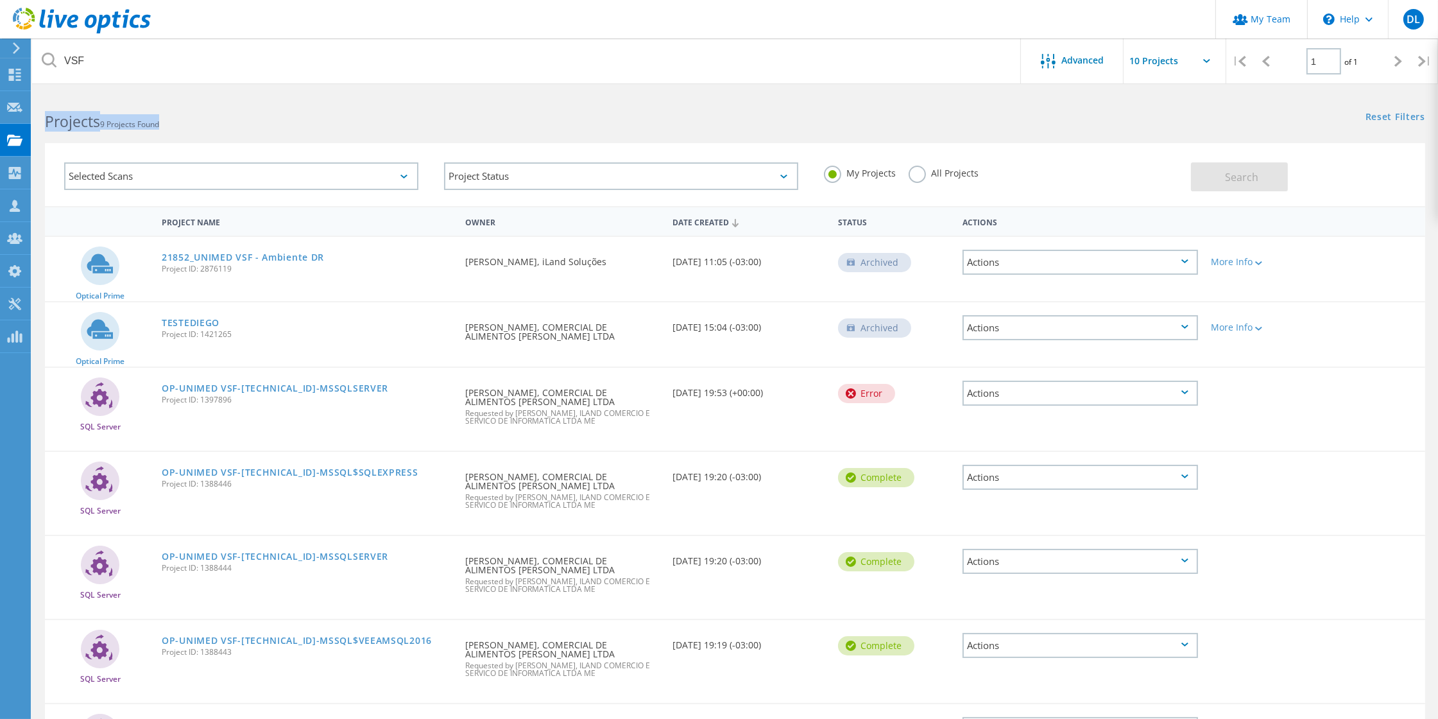
click at [58, 126] on h2 "Projects 9 Projects Found" at bounding box center [383, 121] width 677 height 21
click at [65, 123] on b "Projects" at bounding box center [72, 121] width 55 height 21
drag, startPoint x: 65, startPoint y: 123, endPoint x: 157, endPoint y: 127, distance: 91.8
click at [157, 127] on h2 "Projects 9 Projects Found" at bounding box center [383, 121] width 677 height 21
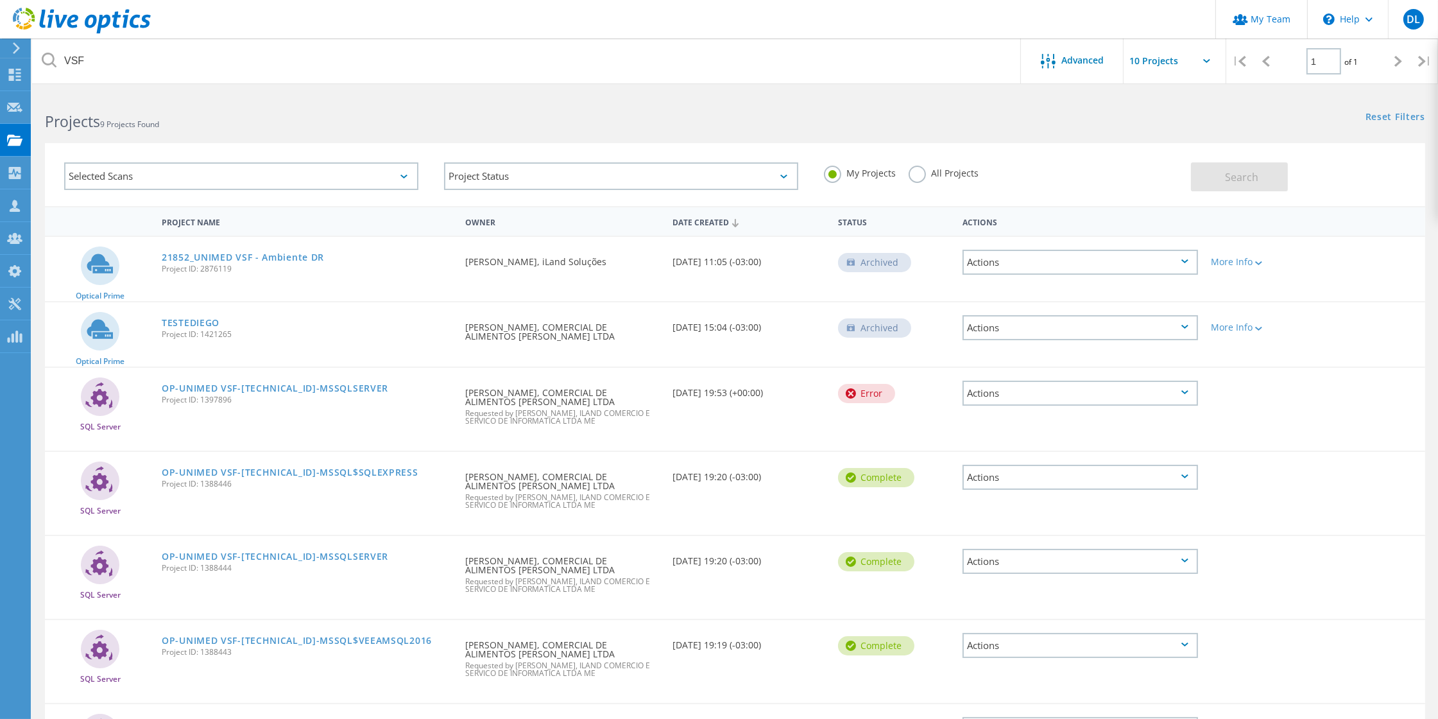
click at [159, 126] on span "9 Projects Found" at bounding box center [129, 124] width 59 height 11
drag, startPoint x: 160, startPoint y: 126, endPoint x: 60, endPoint y: 123, distance: 100.2
click at [60, 123] on h2 "Projects 9 Projects Found" at bounding box center [383, 121] width 677 height 21
click at [58, 123] on b "Projects" at bounding box center [72, 121] width 55 height 21
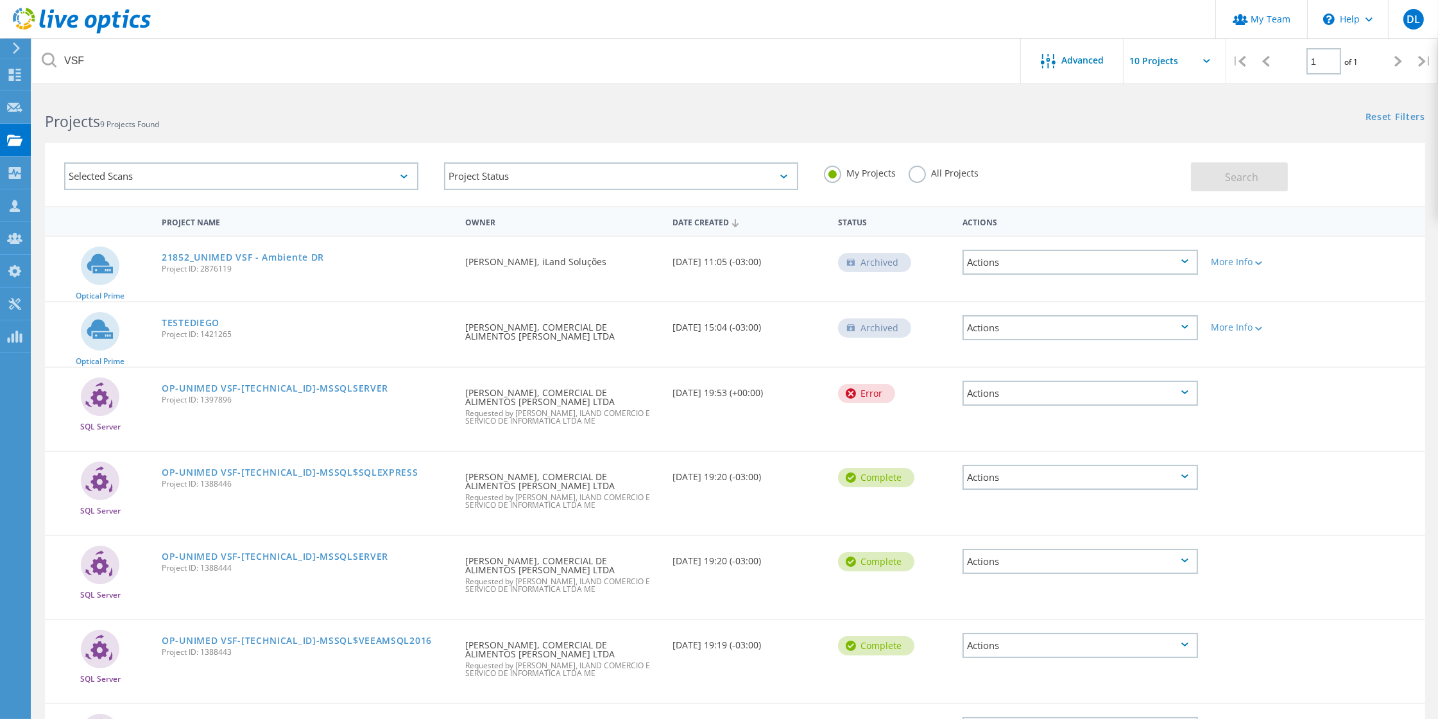
click at [58, 123] on b "Projects" at bounding box center [72, 121] width 55 height 21
drag, startPoint x: 58, startPoint y: 123, endPoint x: 171, endPoint y: 129, distance: 113.7
click at [171, 129] on h2 "Projects 9 Projects Found" at bounding box center [383, 121] width 677 height 21
click at [298, 104] on div "Projects 9 Projects Found" at bounding box center [383, 110] width 703 height 34
click at [317, 114] on h2 "Projects 9 Projects Found" at bounding box center [383, 121] width 677 height 21
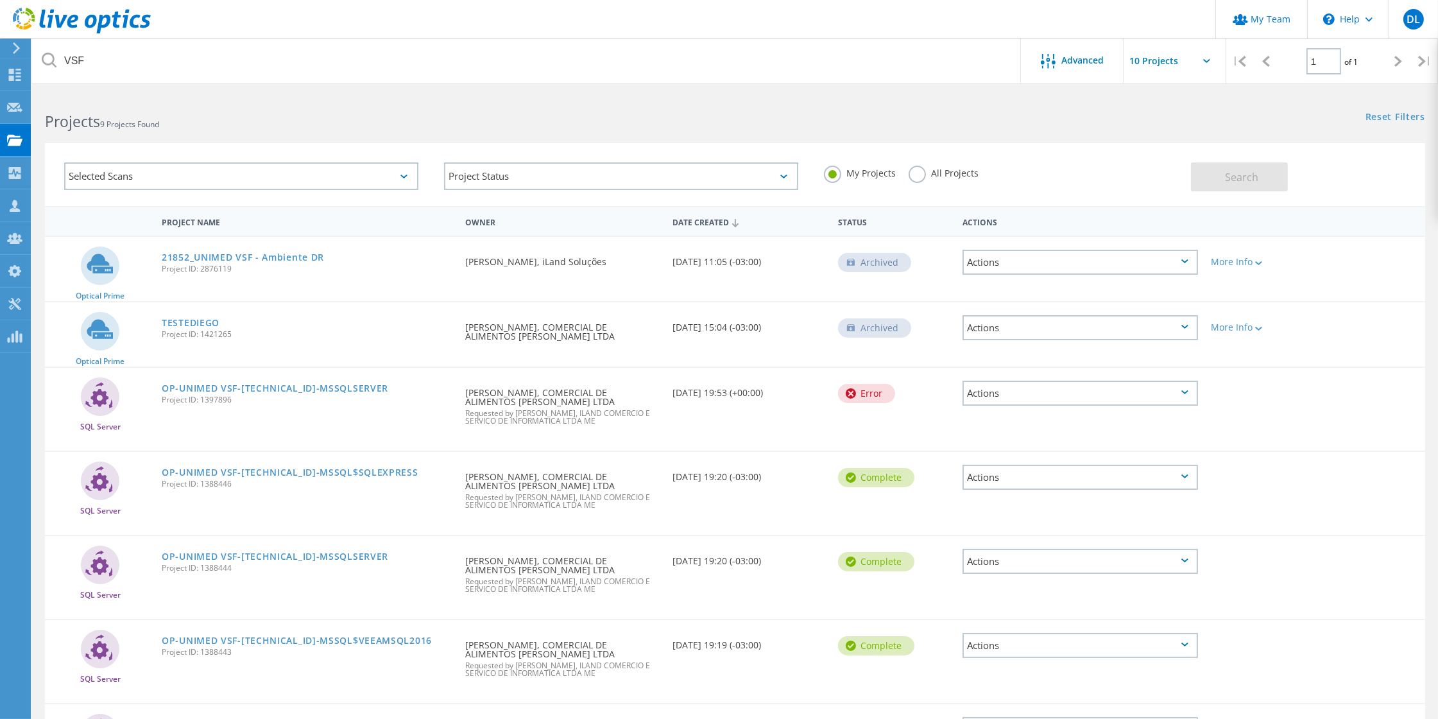
click at [377, 105] on div "Projects 9 Projects Found" at bounding box center [383, 110] width 703 height 34
